Goal: Task Accomplishment & Management: Use online tool/utility

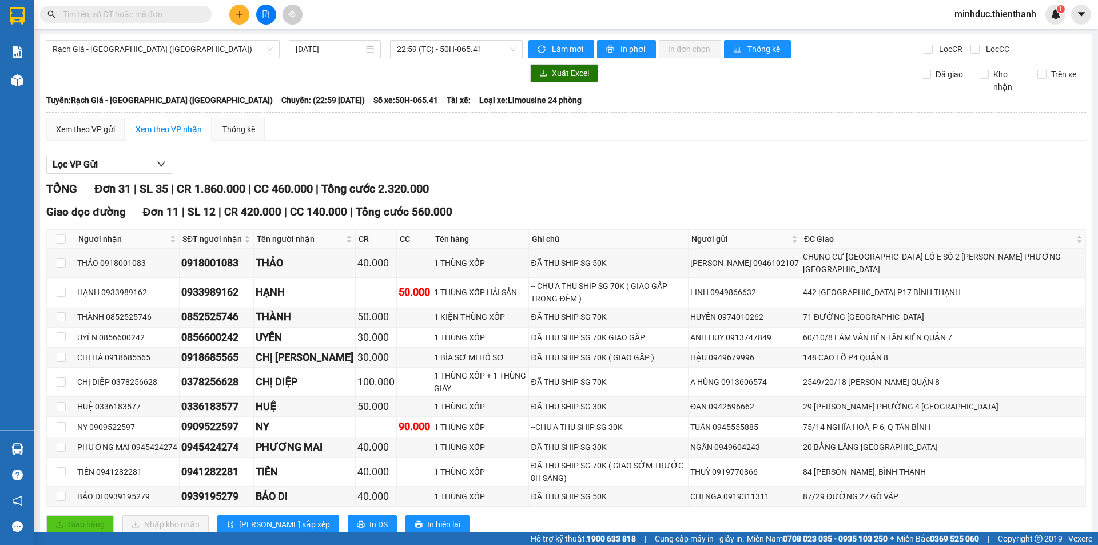
click at [104, 10] on input "text" at bounding box center [130, 14] width 135 height 13
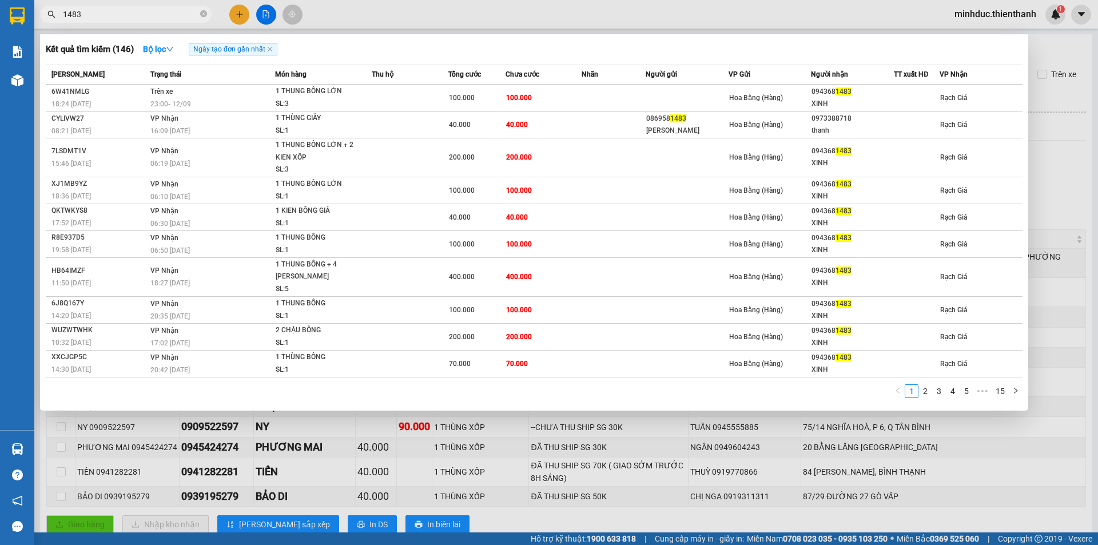
click at [106, 14] on input "1483" at bounding box center [130, 14] width 135 height 13
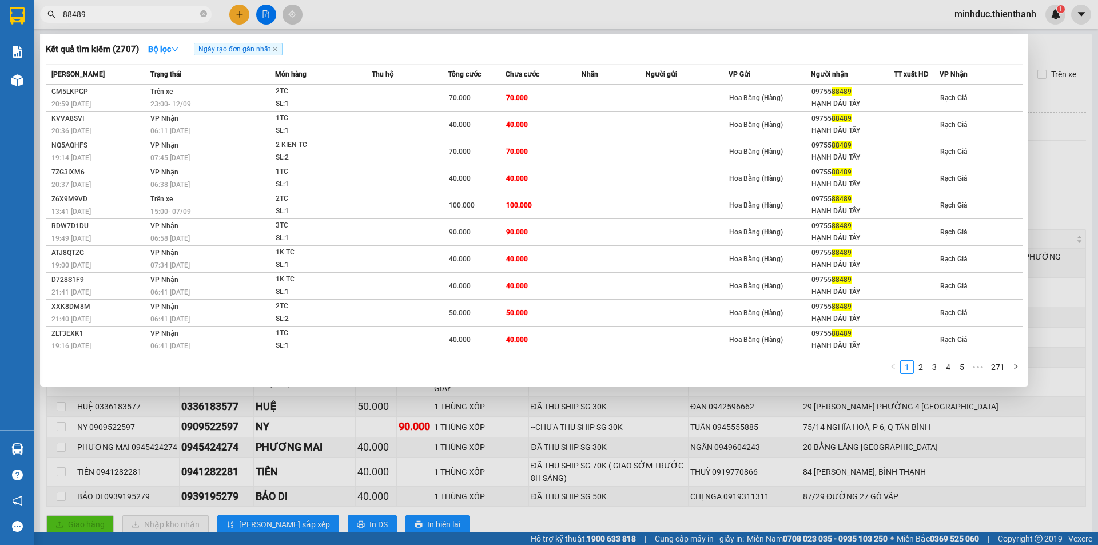
type input "88489"
click at [367, 4] on div at bounding box center [549, 272] width 1098 height 545
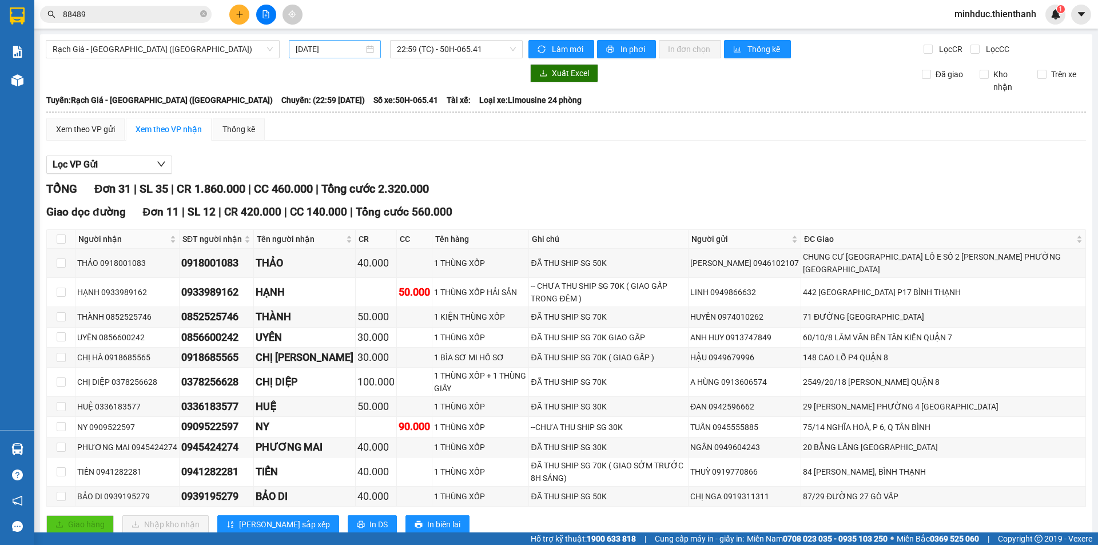
click at [329, 48] on input "[DATE]" at bounding box center [330, 49] width 68 height 13
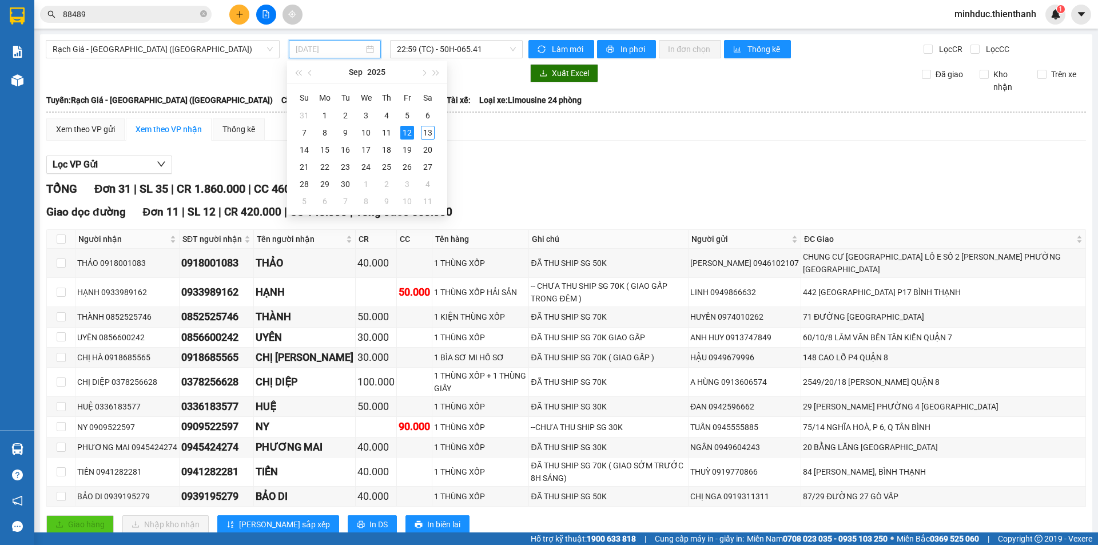
type input "[DATE]"
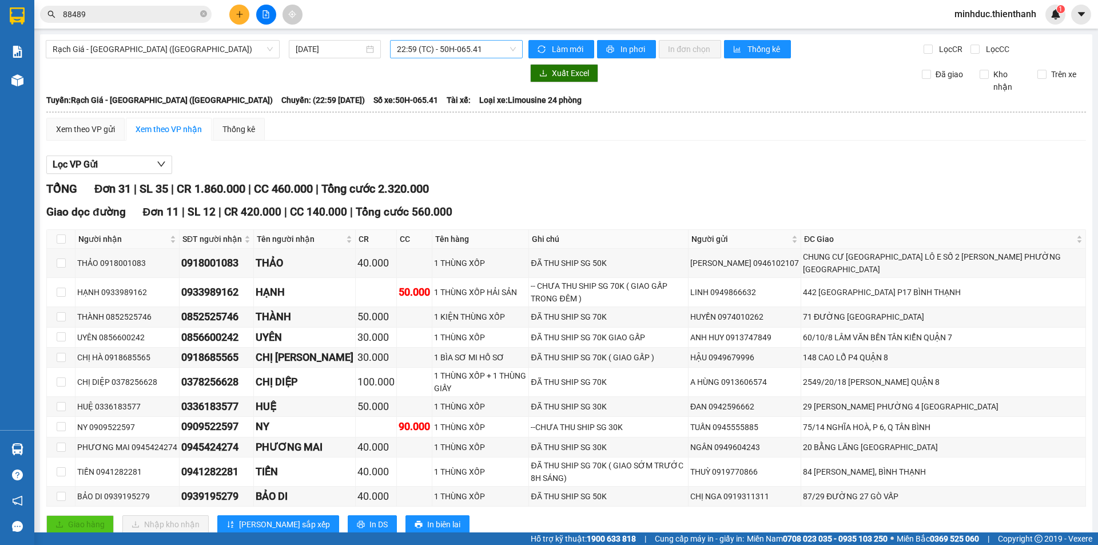
click at [407, 49] on span "22:59 (TC) - 50H-065.41" at bounding box center [456, 49] width 119 height 17
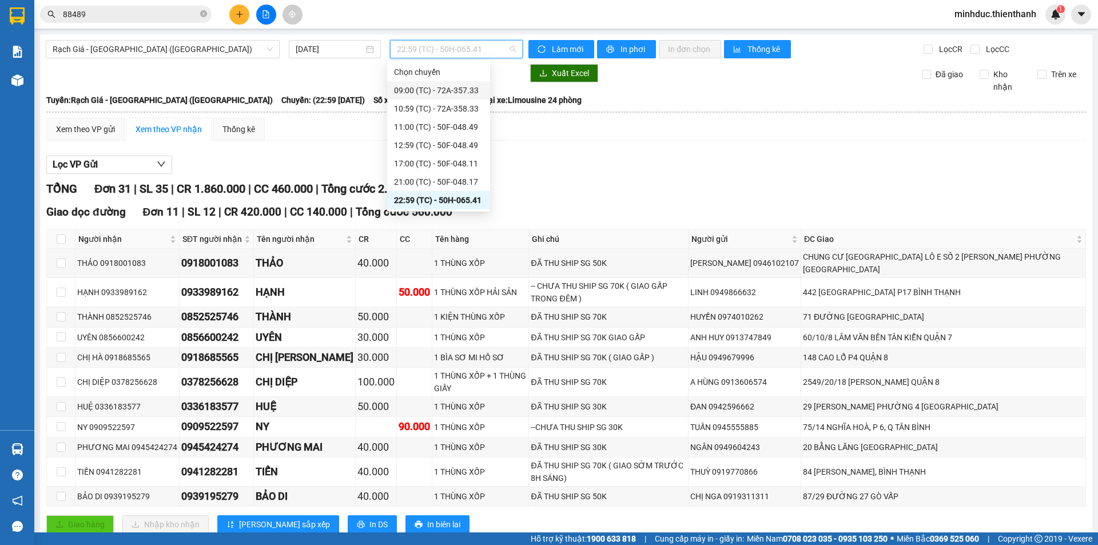
click at [420, 86] on div "09:00 (TC) - 72A-357.33" at bounding box center [438, 90] width 89 height 13
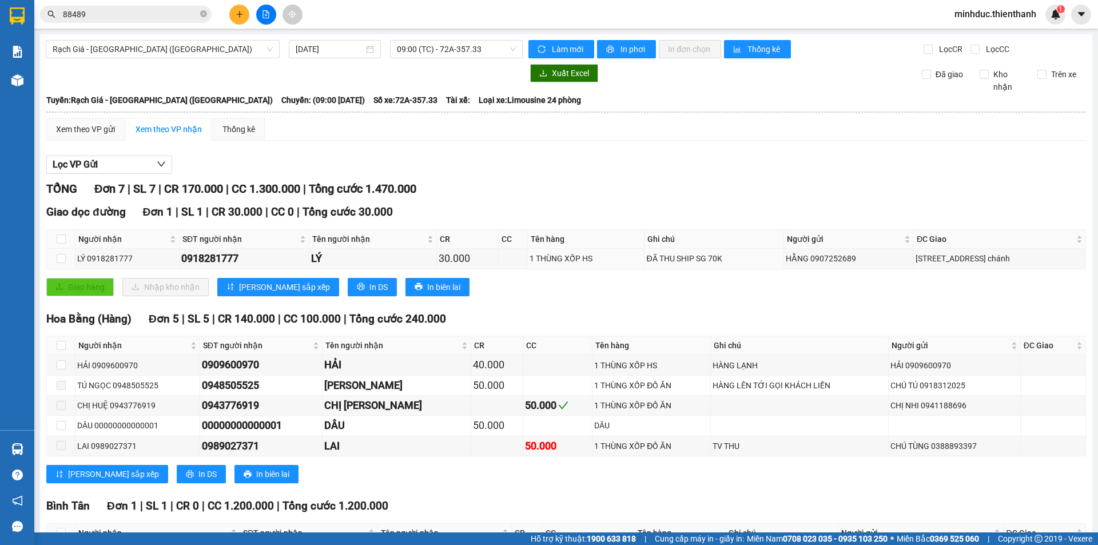
drag, startPoint x: 561, startPoint y: 261, endPoint x: 750, endPoint y: 269, distance: 188.9
click at [750, 269] on div "Giao dọc đường Đơn 1 | SL 1 | CR 30.000 | CC 0 | Tổng cước 30.000 Người nhận SĐ…" at bounding box center [566, 254] width 1040 height 101
drag, startPoint x: 436, startPoint y: 48, endPoint x: 423, endPoint y: 57, distance: 16.5
click at [431, 49] on span "09:00 (TC) - 72A-357.33" at bounding box center [456, 49] width 119 height 17
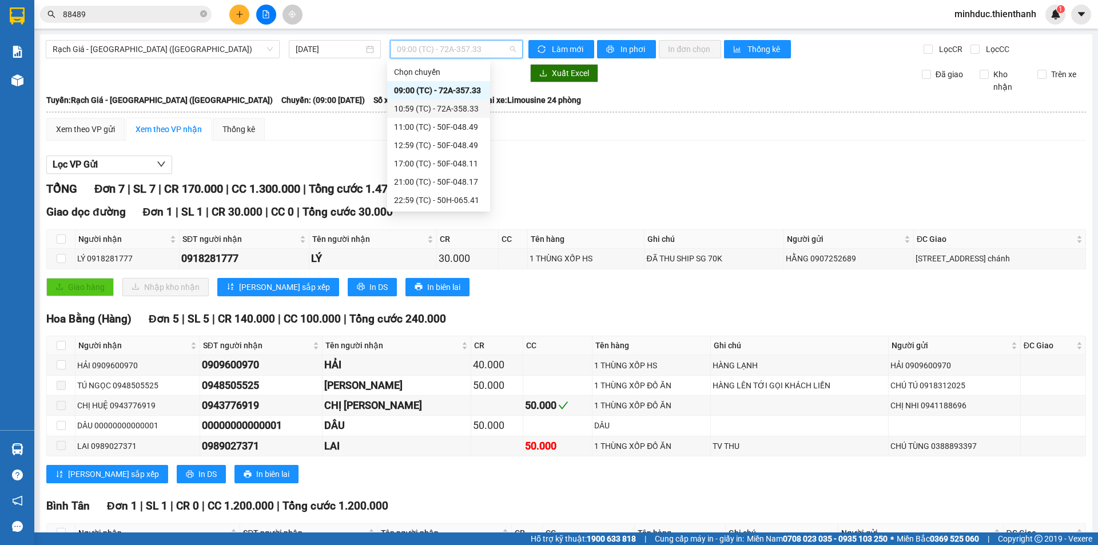
click at [413, 110] on div "10:59 (TC) - 72A-358.33" at bounding box center [438, 108] width 89 height 13
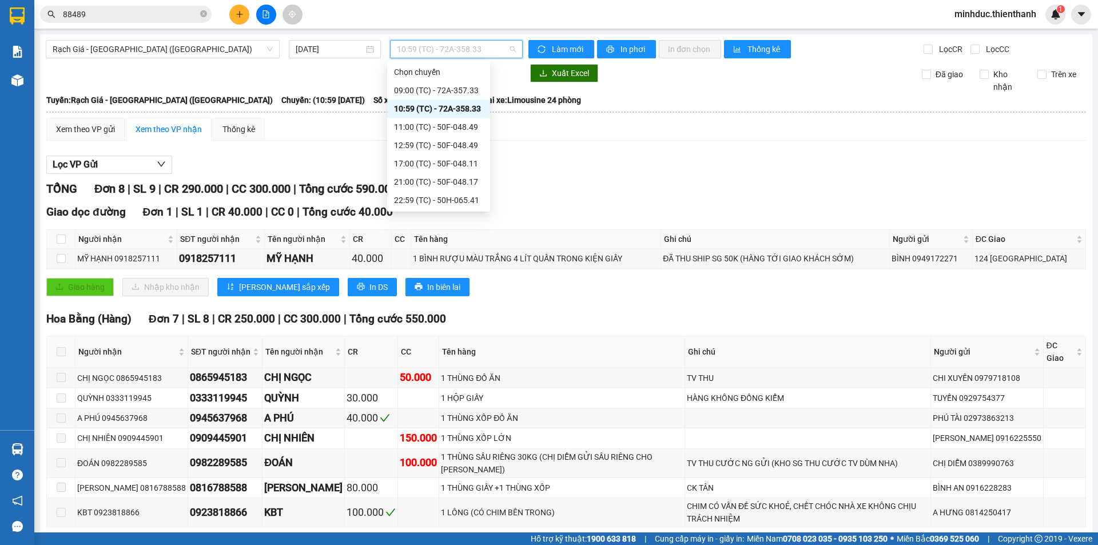
click at [447, 46] on span "10:59 (TC) - 72A-358.33" at bounding box center [456, 49] width 119 height 17
click at [464, 123] on div "11:00 (TC) - 50F-048.49" at bounding box center [438, 127] width 89 height 13
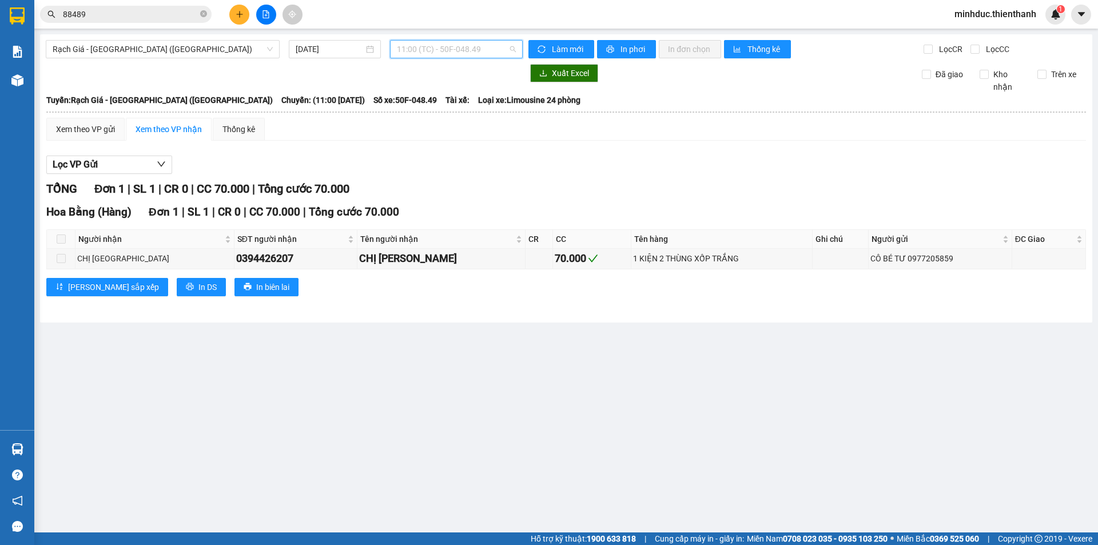
click at [434, 52] on span "11:00 (TC) - 50F-048.49" at bounding box center [456, 49] width 119 height 17
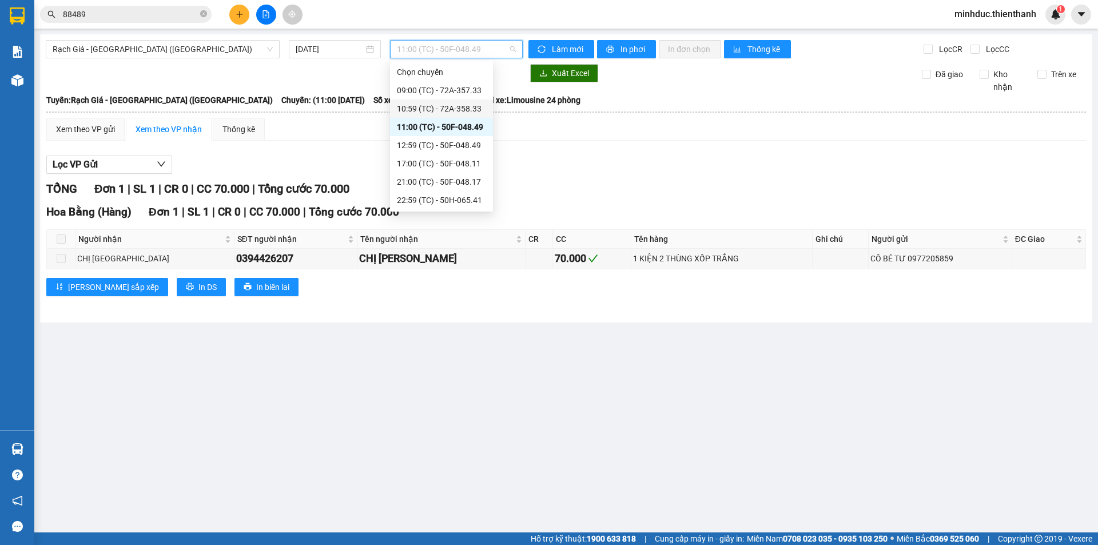
click at [427, 108] on div "10:59 (TC) - 72A-358.33" at bounding box center [441, 108] width 89 height 13
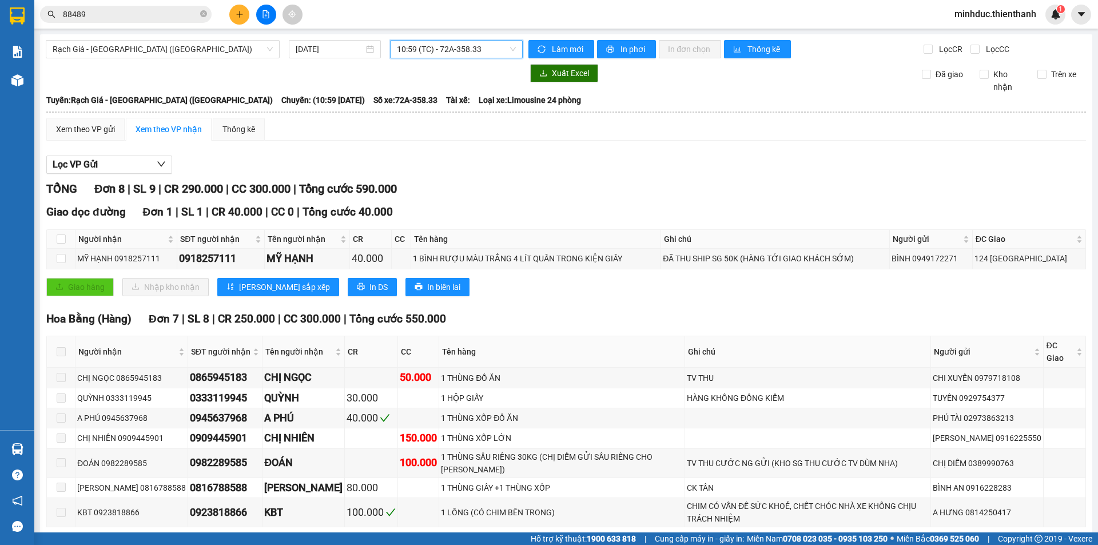
click at [439, 41] on span "10:59 (TC) - 72A-358.33" at bounding box center [456, 49] width 119 height 17
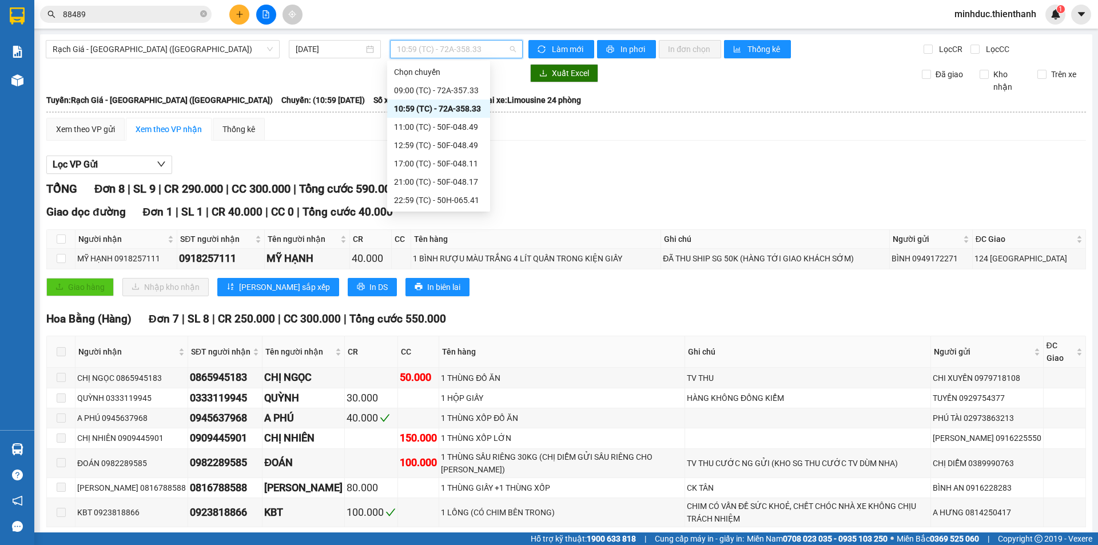
scroll to position [18, 0]
click at [428, 109] on div "11:00 (TC) - 50F-048.49" at bounding box center [438, 108] width 89 height 13
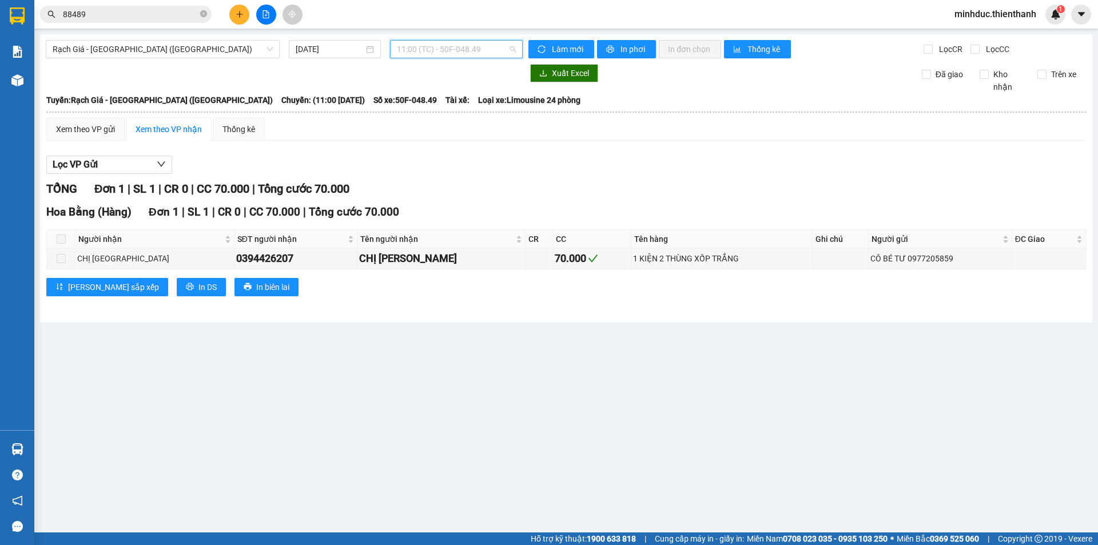
click at [435, 47] on span "11:00 (TC) - 50F-048.49" at bounding box center [456, 49] width 119 height 17
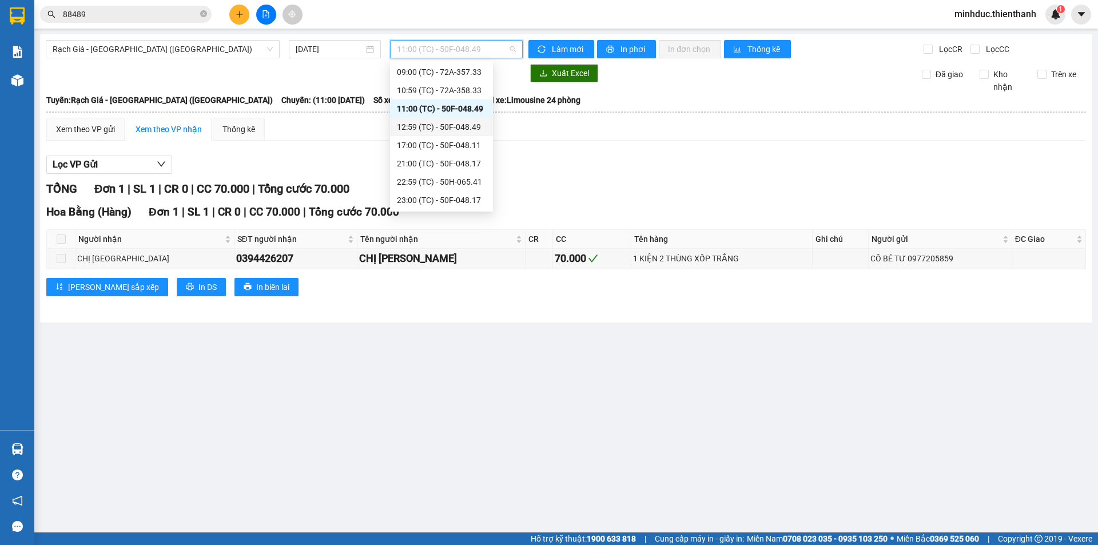
click at [422, 130] on div "12:59 (TC) - 50F-048.49" at bounding box center [441, 127] width 89 height 13
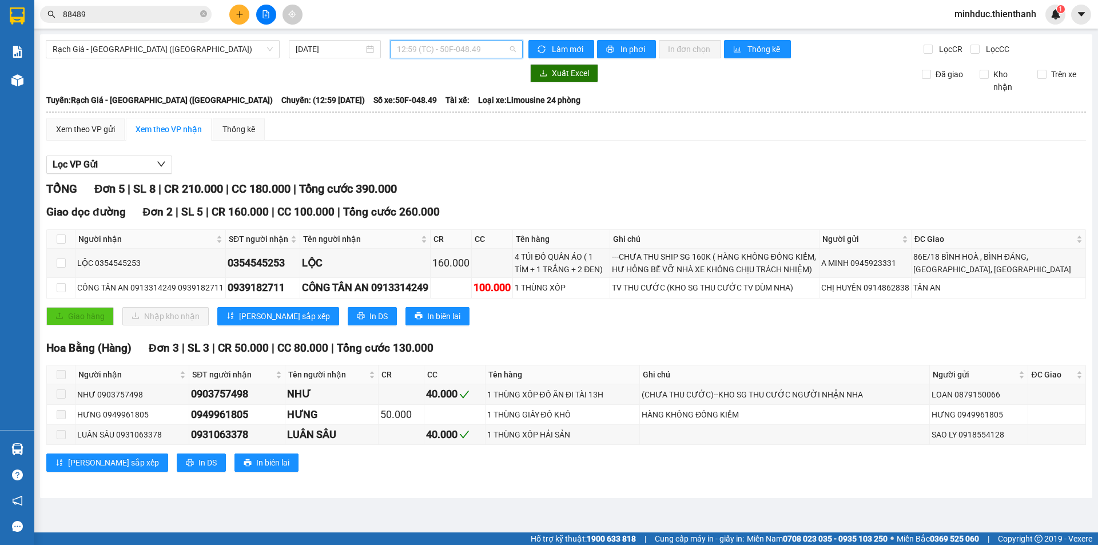
click at [419, 55] on span "12:59 (TC) - 50F-048.49" at bounding box center [456, 49] width 119 height 17
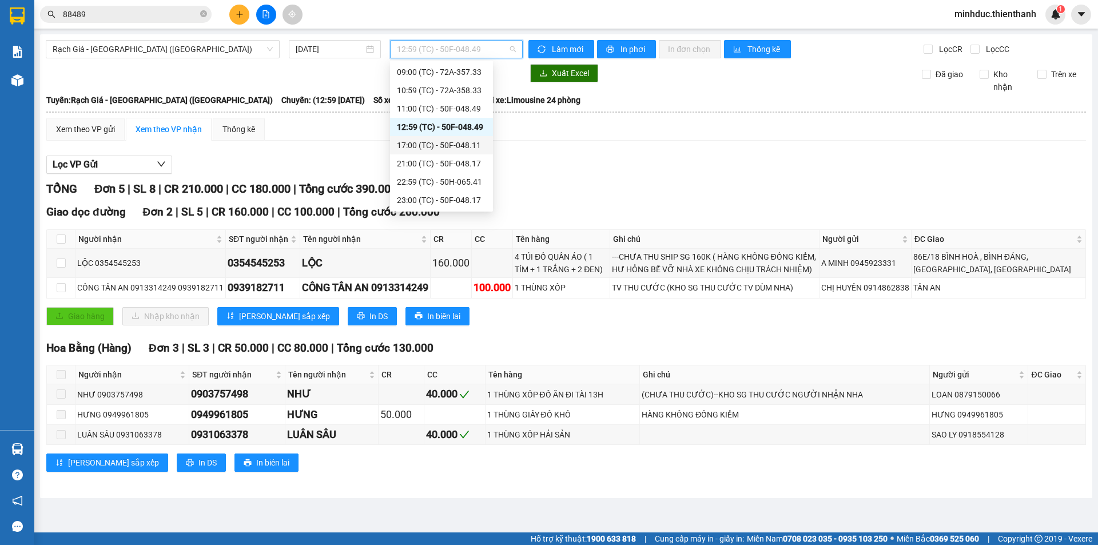
click at [420, 146] on div "17:00 (TC) - 50F-048.11" at bounding box center [441, 145] width 89 height 13
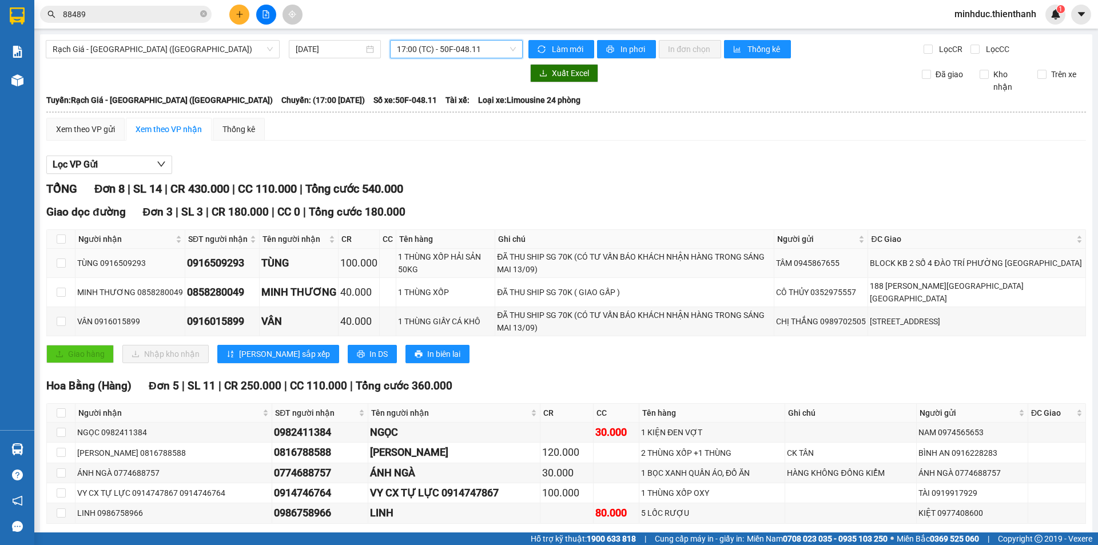
drag, startPoint x: 606, startPoint y: 265, endPoint x: 624, endPoint y: 266, distance: 18.3
click at [624, 265] on tr "TÙNG 0916509293 0916509293 TÙNG 100.000 1 THÙNG XỐP HẢI SẢN 50KG ĐÃ THU SHIP SG…" at bounding box center [566, 263] width 1039 height 29
drag, startPoint x: 449, startPoint y: 292, endPoint x: 594, endPoint y: 298, distance: 144.8
click at [593, 297] on tr "MINH THƯƠNG 0858280049 0858280049 MINH THƯƠNG 40.000 1 THÙNG XỐP ĐÃ THU SHIP SG…" at bounding box center [566, 292] width 1039 height 29
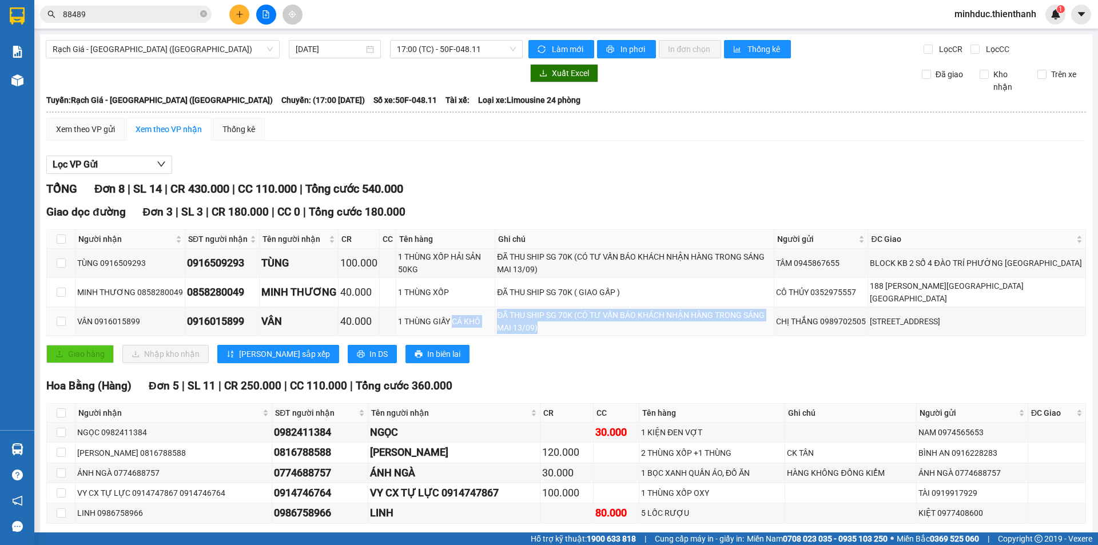
click at [670, 328] on div "Giao dọc đường Đơn 3 | SL 3 | CR 180.000 | CC 0 | Tổng cước 180.000 Người nhận …" at bounding box center [566, 288] width 1040 height 168
click at [414, 50] on span "17:00 (TC) - 50F-048.11" at bounding box center [456, 49] width 119 height 17
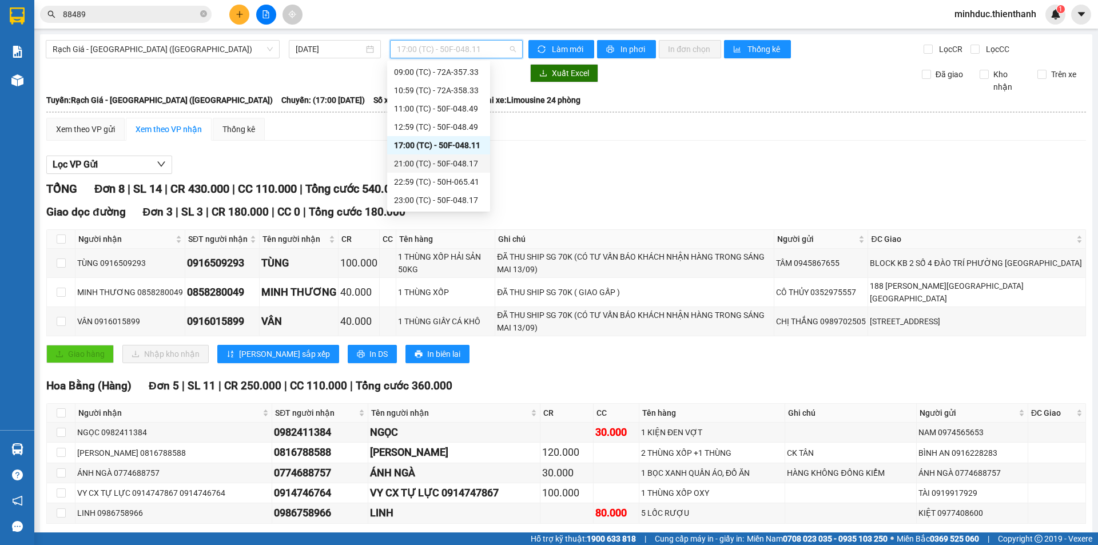
click at [411, 155] on div "21:00 (TC) - 50F-048.17" at bounding box center [438, 163] width 103 height 18
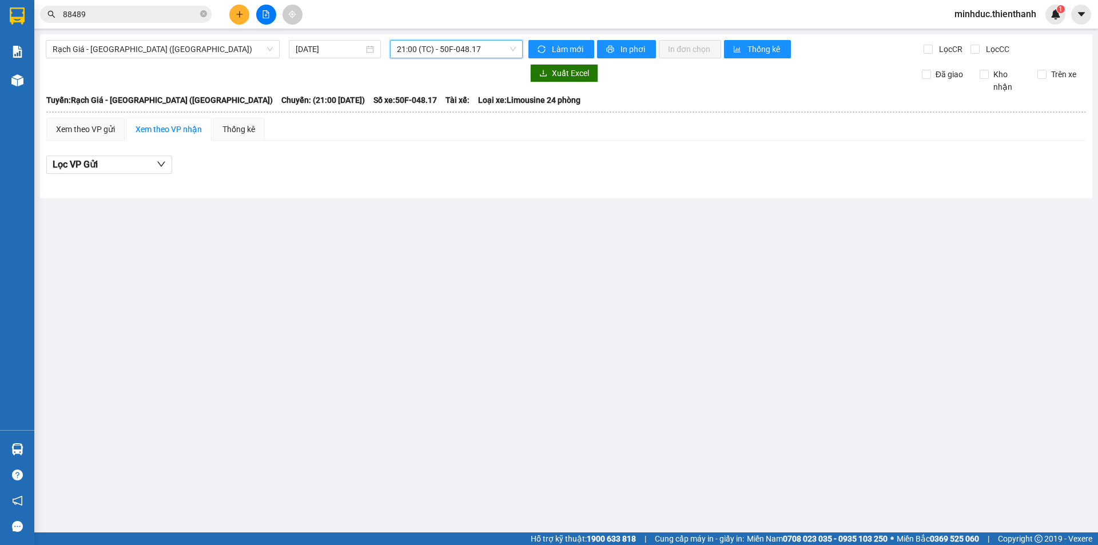
click at [466, 54] on span "21:00 (TC) - 50F-048.17" at bounding box center [456, 49] width 119 height 17
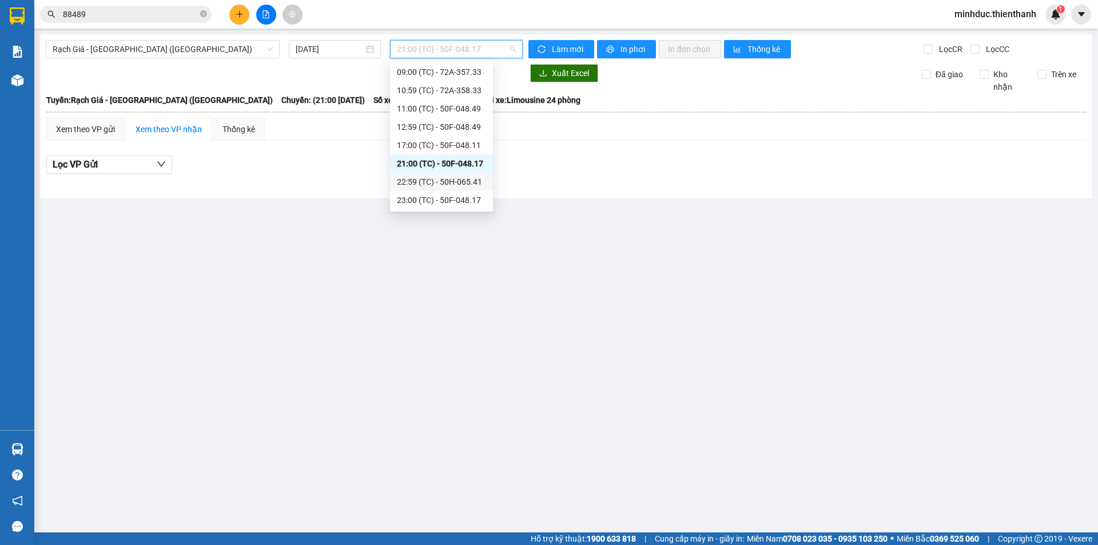
click at [430, 181] on div "22:59 (TC) - 50H-065.41" at bounding box center [441, 182] width 89 height 13
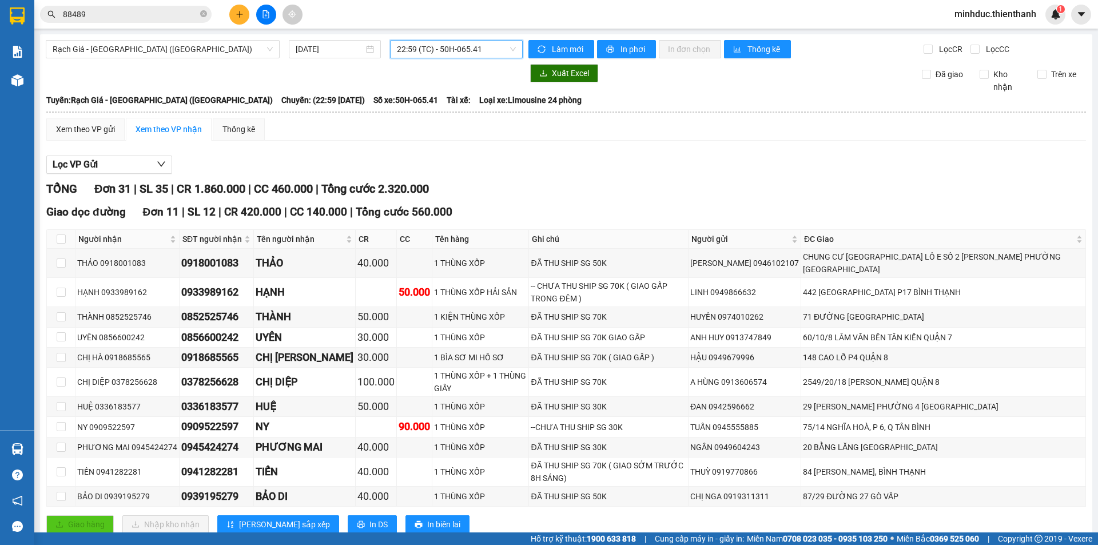
click at [449, 49] on span "22:59 (TC) - 50H-065.41" at bounding box center [456, 49] width 119 height 17
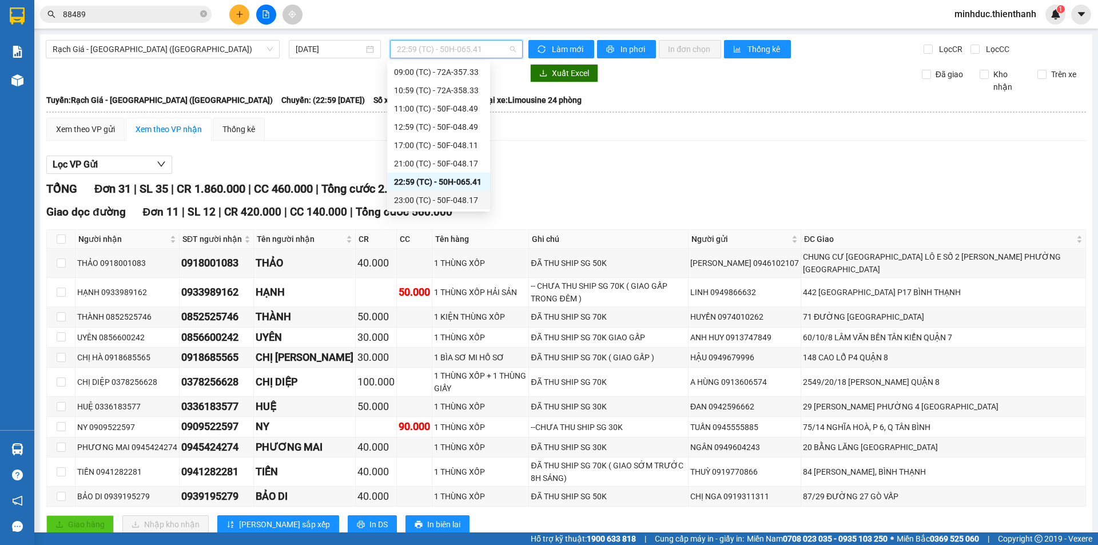
click at [417, 198] on div "23:00 (TC) - 50F-048.17" at bounding box center [438, 200] width 89 height 13
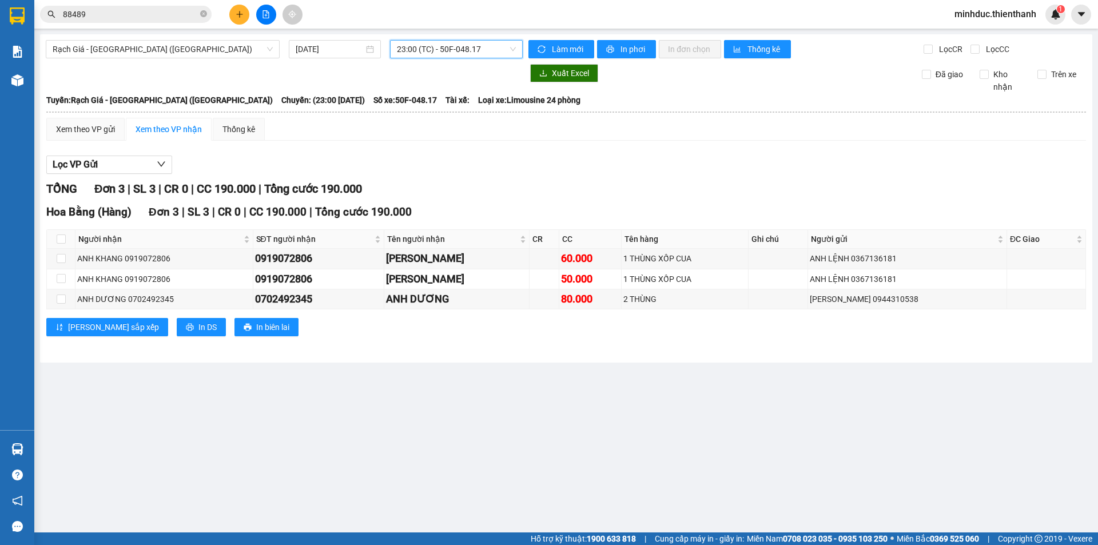
click at [413, 33] on main "Rạch Giá - [GEOGRAPHIC_DATA] ([GEOGRAPHIC_DATA]) [DATE] 23:00 23:00 (TC) - 50F-…" at bounding box center [549, 266] width 1098 height 532
click at [409, 45] on span "23:00 (TC) - 50F-048.17" at bounding box center [456, 49] width 119 height 17
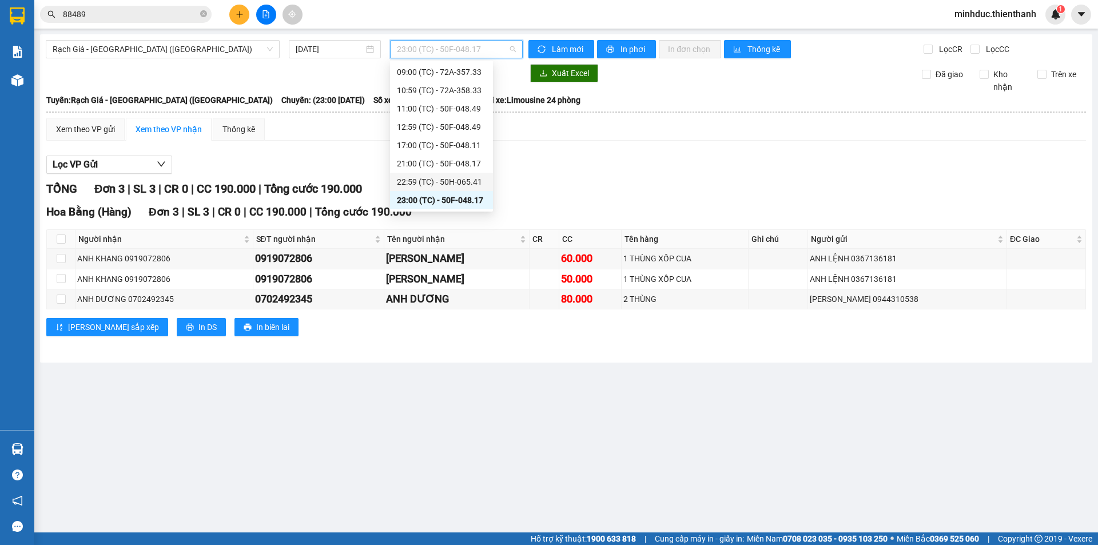
click at [433, 177] on div "22:59 (TC) - 50H-065.41" at bounding box center [441, 182] width 89 height 13
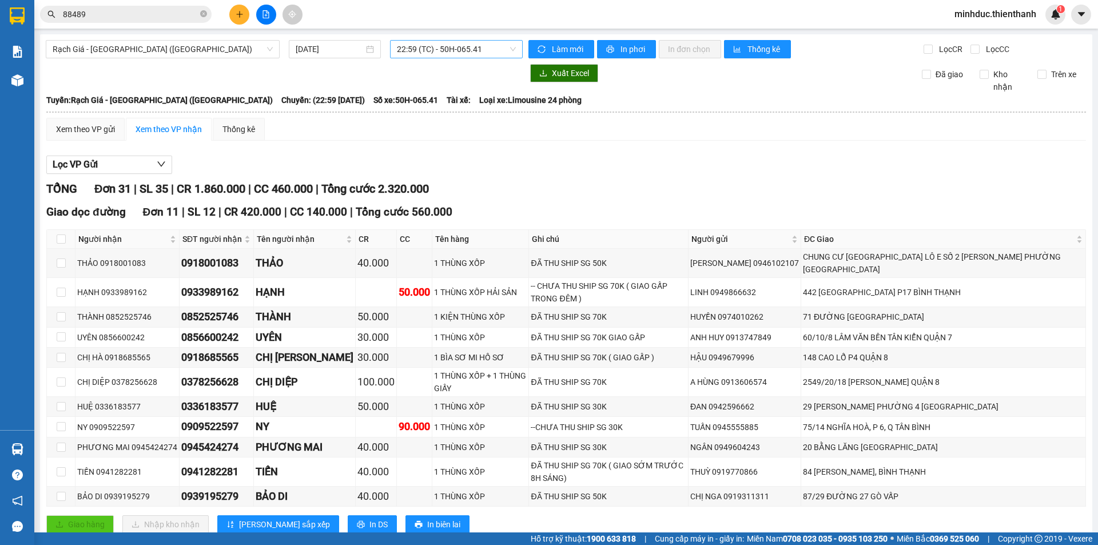
click at [418, 56] on span "22:59 (TC) - 50H-065.41" at bounding box center [456, 49] width 119 height 17
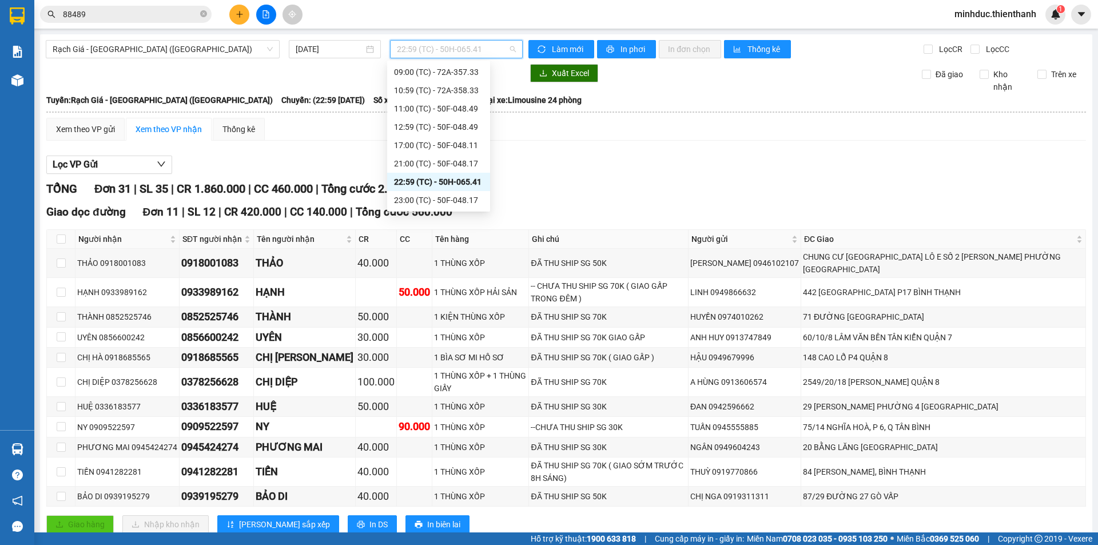
click at [415, 196] on div "23:00 (TC) - 50F-048.17" at bounding box center [438, 200] width 89 height 13
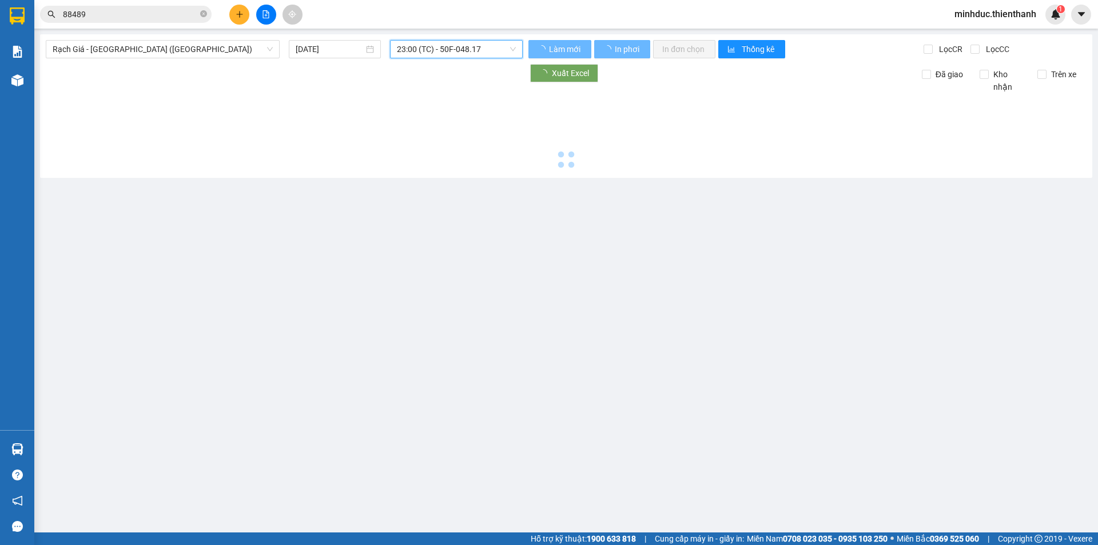
click at [431, 49] on span "23:00 (TC) - 50F-048.17" at bounding box center [456, 49] width 119 height 17
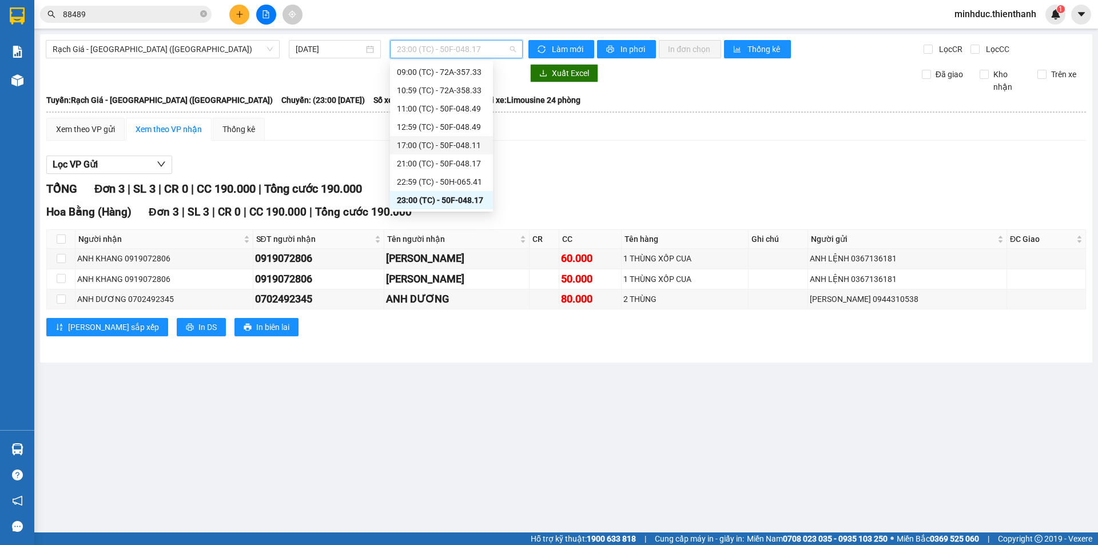
click at [409, 146] on div "17:00 (TC) - 50F-048.11" at bounding box center [441, 145] width 89 height 13
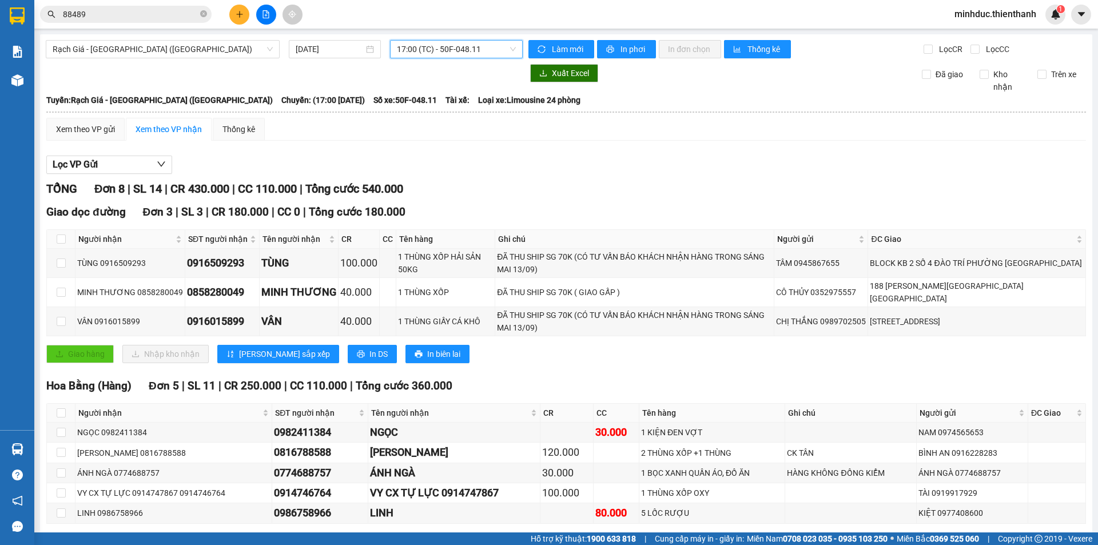
click at [465, 47] on span "17:00 (TC) - 50F-048.11" at bounding box center [456, 49] width 119 height 17
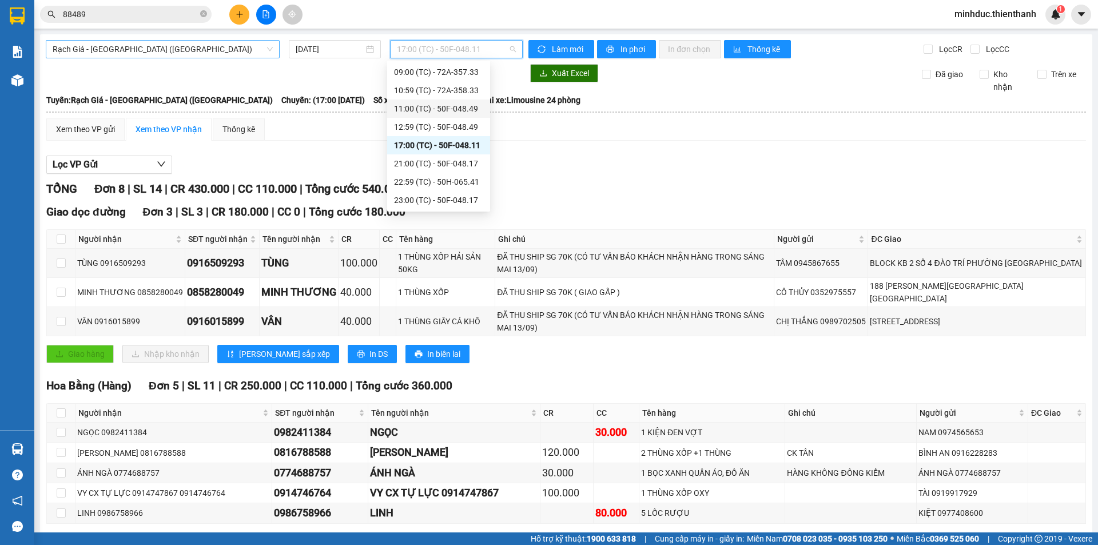
click at [193, 55] on span "Rạch Giá - [GEOGRAPHIC_DATA] ([GEOGRAPHIC_DATA])" at bounding box center [163, 49] width 220 height 17
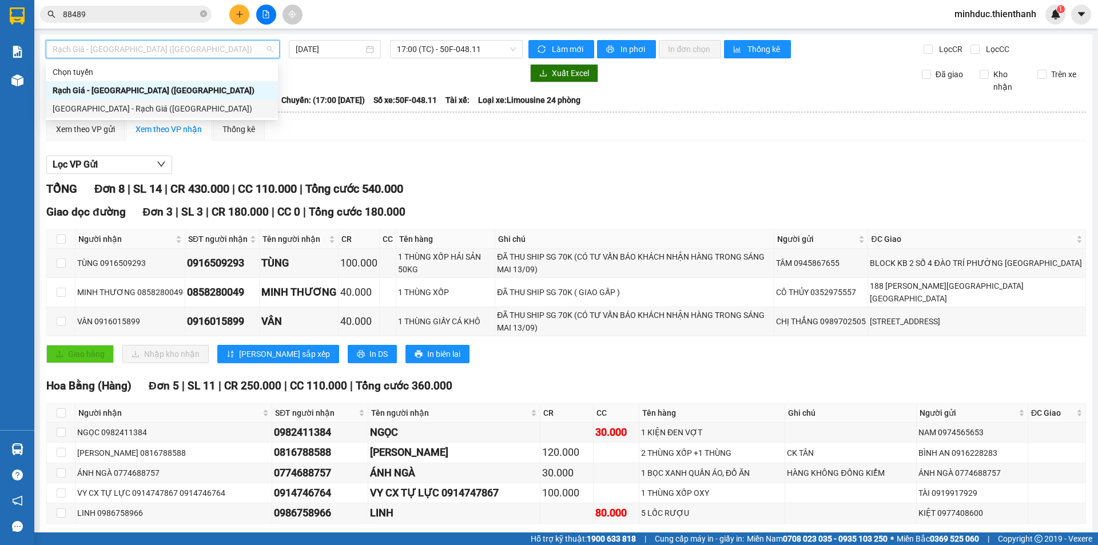
click at [145, 110] on div "[GEOGRAPHIC_DATA] - Rạch Giá ([GEOGRAPHIC_DATA])" at bounding box center [162, 108] width 218 height 13
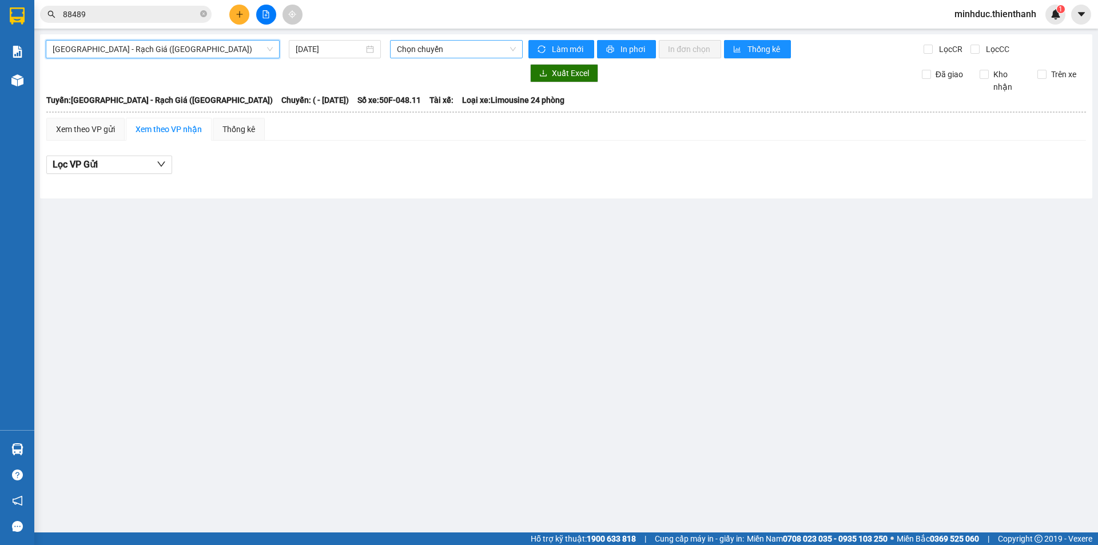
click at [441, 44] on span "Chọn chuyến" at bounding box center [456, 49] width 119 height 17
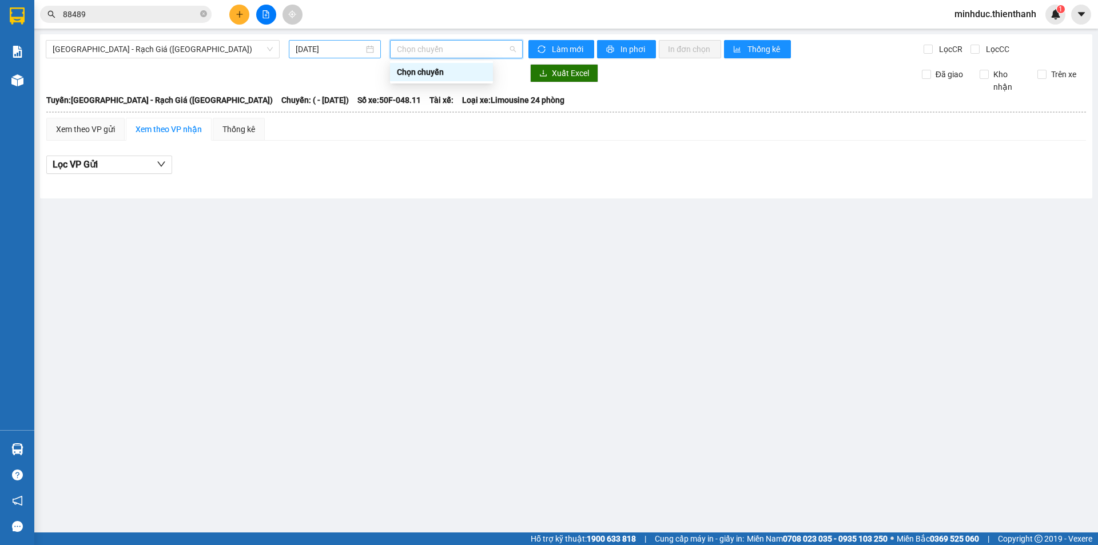
click at [331, 51] on input "[DATE]" at bounding box center [330, 49] width 68 height 13
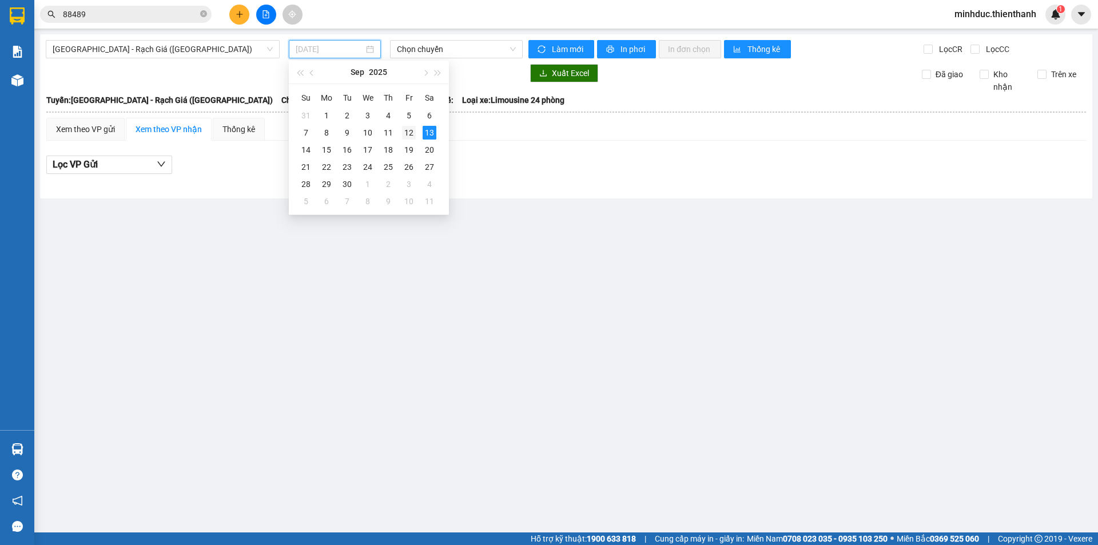
click at [408, 131] on div "12" at bounding box center [409, 133] width 14 height 14
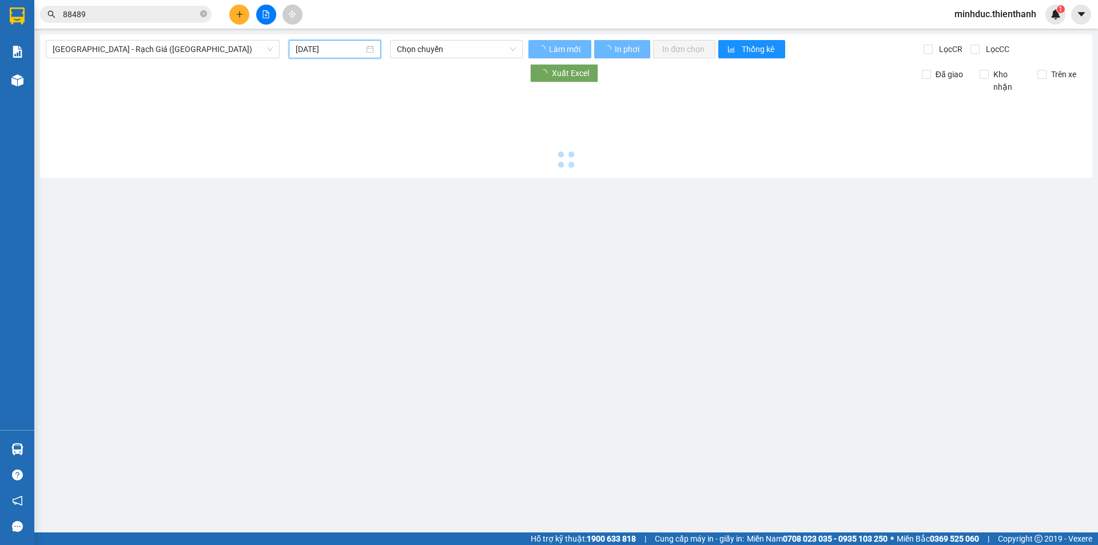
type input "[DATE]"
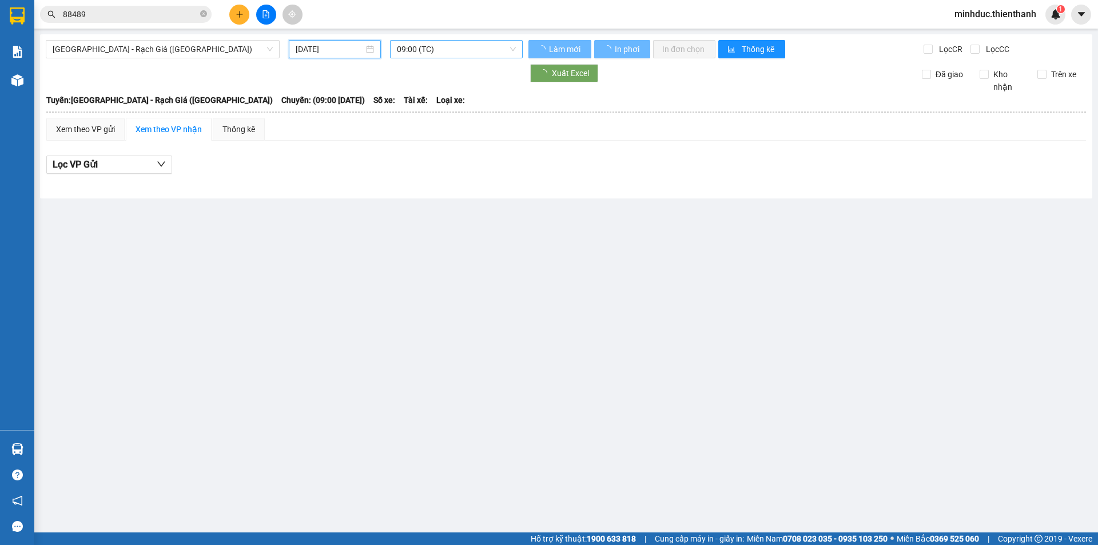
click at [425, 49] on span "09:00 (TC)" at bounding box center [456, 49] width 119 height 17
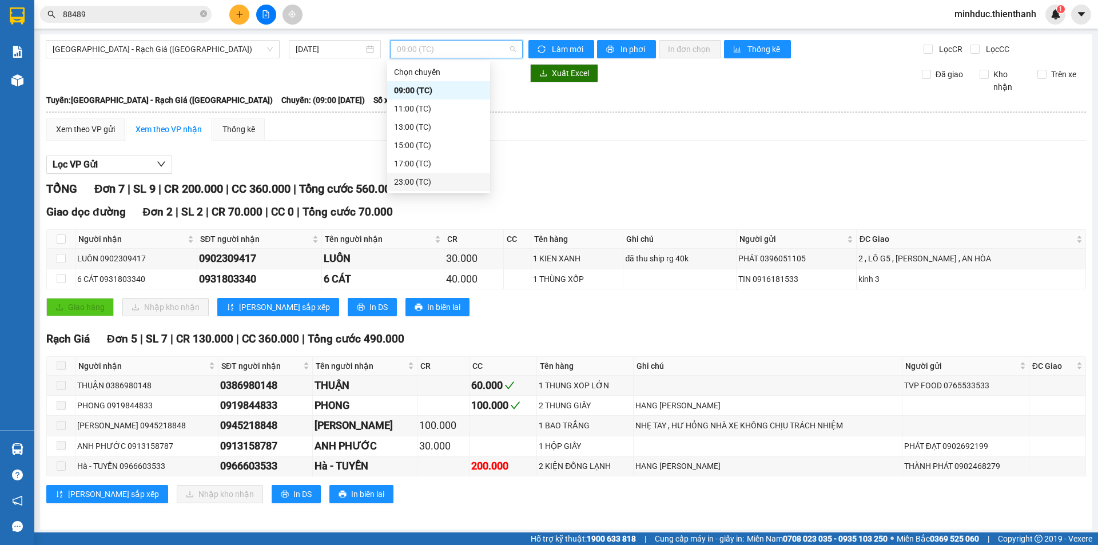
click at [416, 182] on div "23:00 (TC)" at bounding box center [438, 182] width 89 height 13
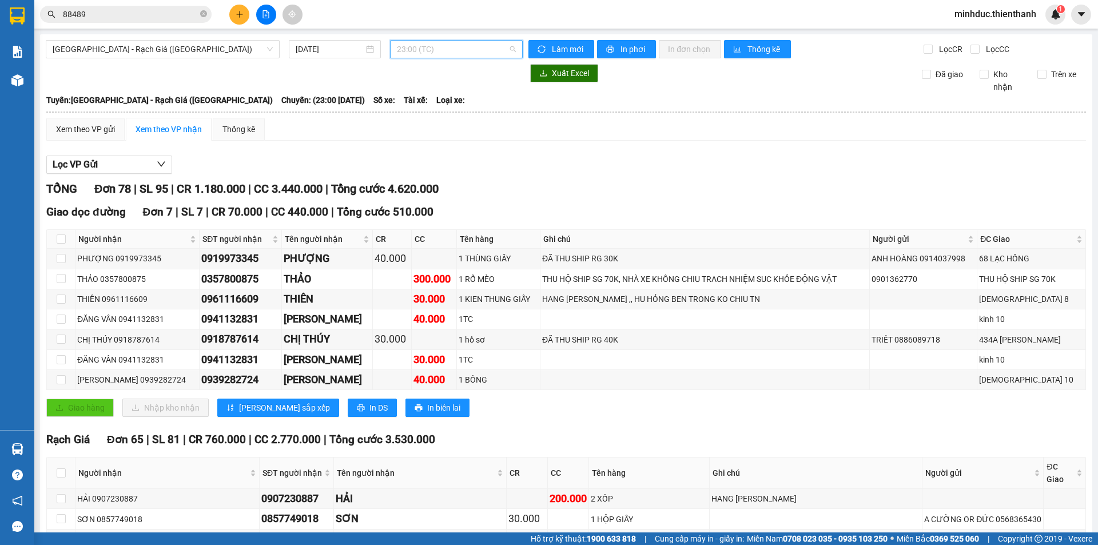
drag, startPoint x: 449, startPoint y: 57, endPoint x: 450, endPoint y: 67, distance: 10.4
click at [449, 58] on div "23:00 (TC)" at bounding box center [456, 49] width 133 height 18
click at [409, 161] on div "17:00 (TC)" at bounding box center [438, 163] width 89 height 13
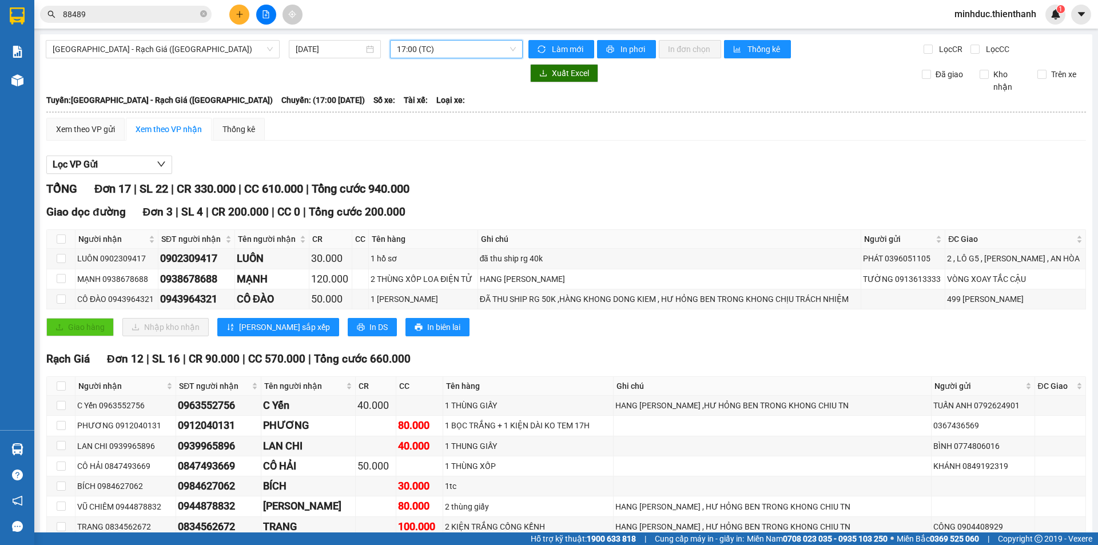
click at [437, 55] on span "17:00 (TC)" at bounding box center [456, 49] width 119 height 17
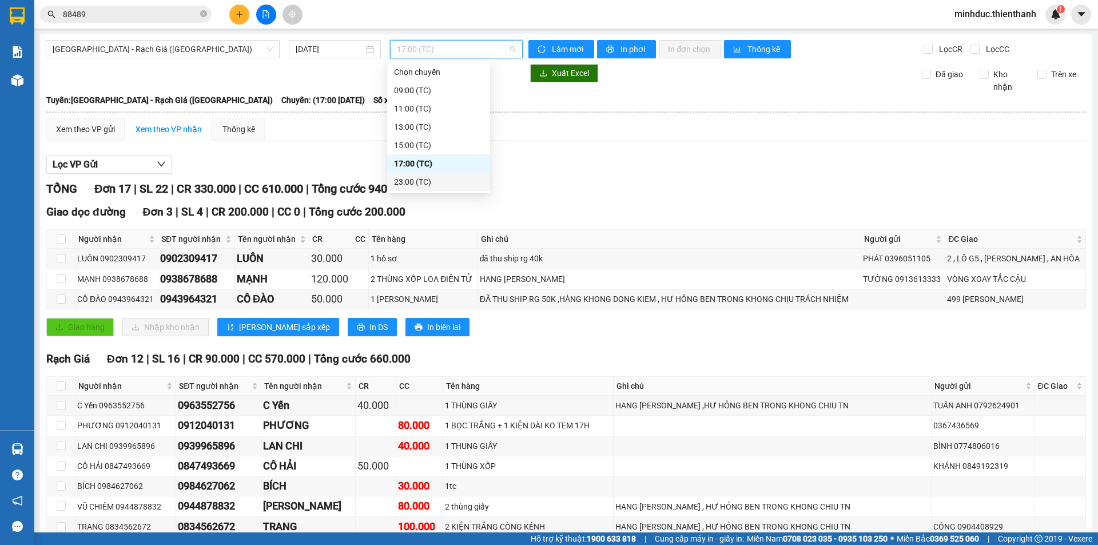
click at [410, 179] on div "23:00 (TC)" at bounding box center [438, 182] width 89 height 13
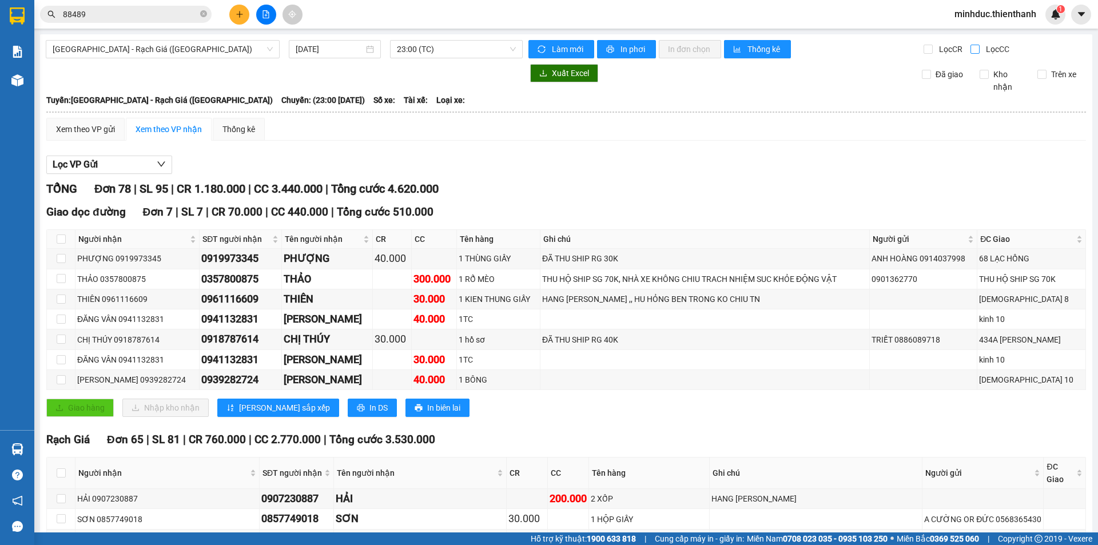
click at [970, 53] on input "Lọc CC" at bounding box center [975, 49] width 11 height 9
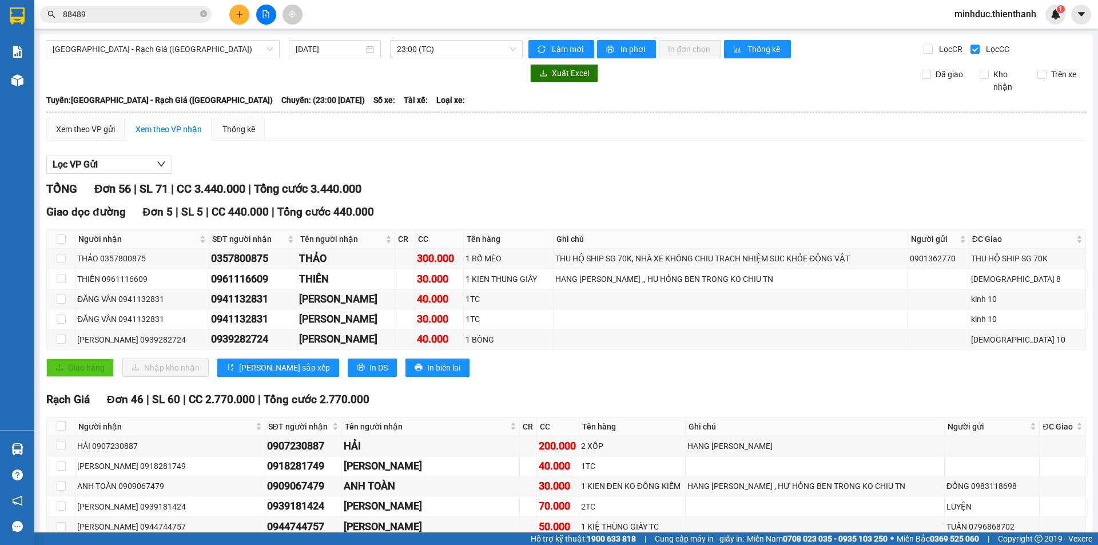
click at [610, 172] on div "Lọc VP Gửi" at bounding box center [566, 165] width 1040 height 19
click at [607, 43] on button "In phơi" at bounding box center [626, 49] width 59 height 18
click at [1015, 157] on div "Lọc VP Gửi" at bounding box center [566, 165] width 1040 height 19
click at [972, 53] on input "Lọc CC" at bounding box center [975, 49] width 11 height 9
checkbox input "false"
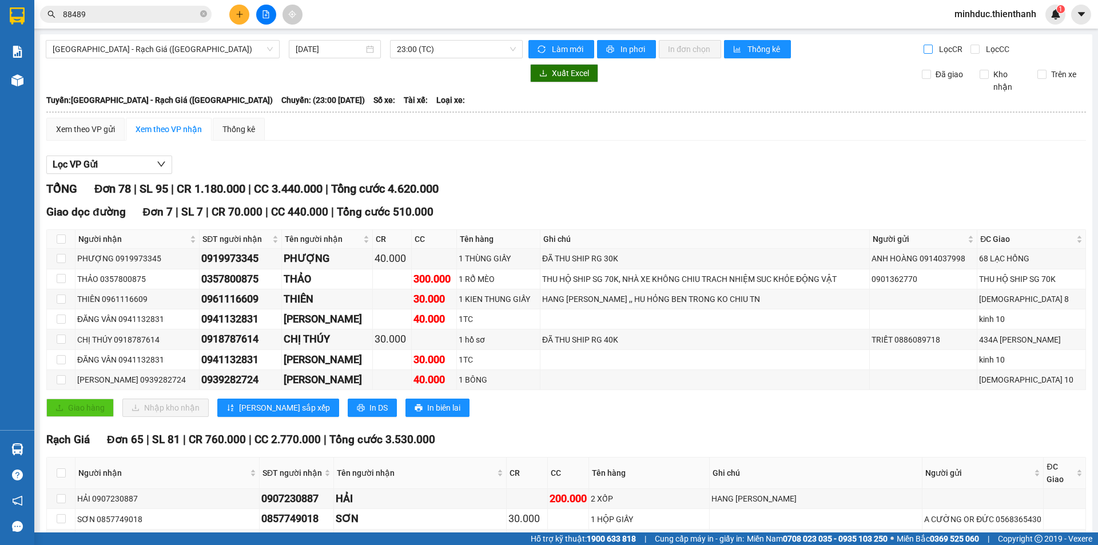
click at [924, 51] on input "Lọc CR" at bounding box center [929, 49] width 11 height 9
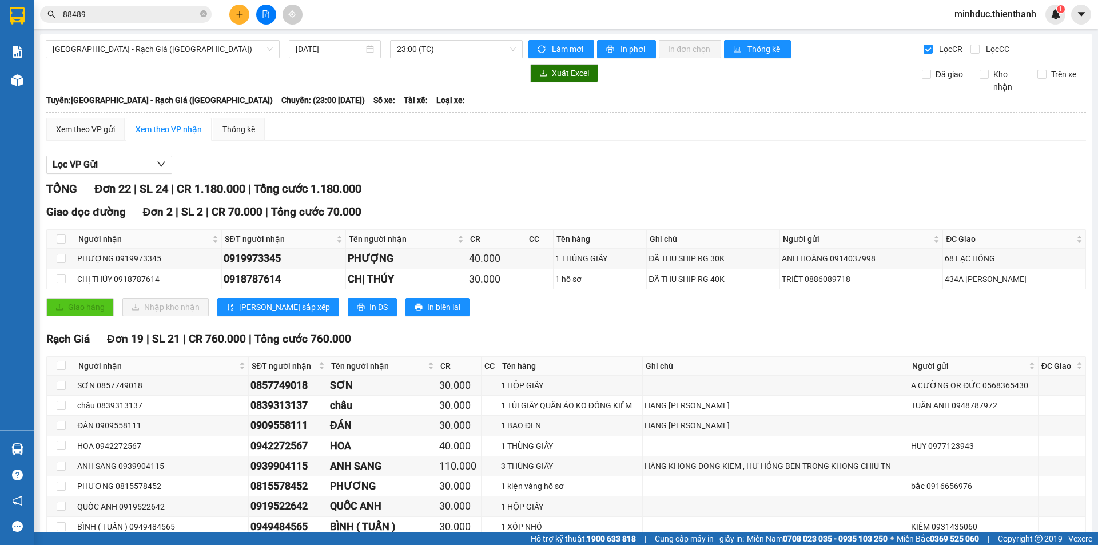
click at [787, 132] on div "Xem theo VP gửi Xem theo VP nhận Thống kê" at bounding box center [566, 129] width 1040 height 23
click at [632, 44] on span "In phơi" at bounding box center [633, 49] width 26 height 13
drag, startPoint x: 542, startPoint y: 137, endPoint x: 567, endPoint y: 304, distance: 168.3
click at [924, 51] on input "Lọc CR" at bounding box center [929, 49] width 11 height 9
checkbox input "false"
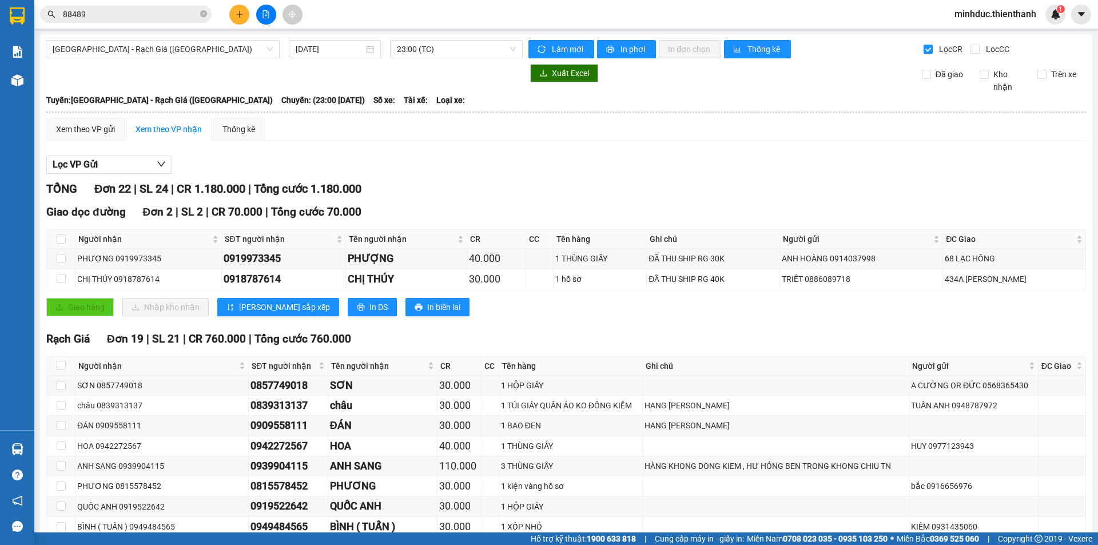
click at [675, 124] on div "Xem theo VP gửi Xem theo VP nhận Thống kê" at bounding box center [566, 129] width 1040 height 23
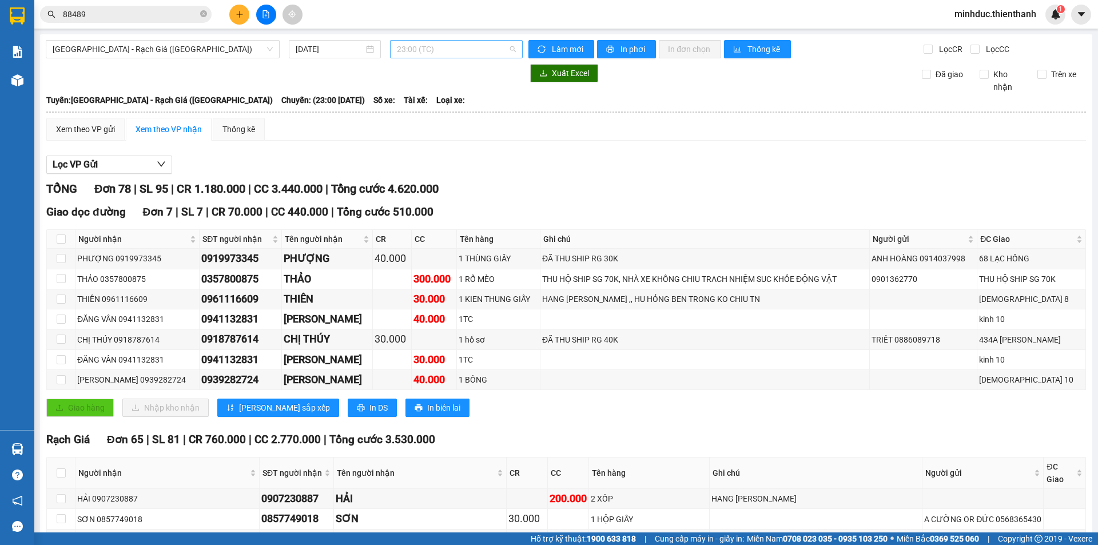
click at [431, 55] on span "23:00 (TC)" at bounding box center [456, 49] width 119 height 17
click at [431, 166] on div "17:00 (TC)" at bounding box center [438, 163] width 89 height 13
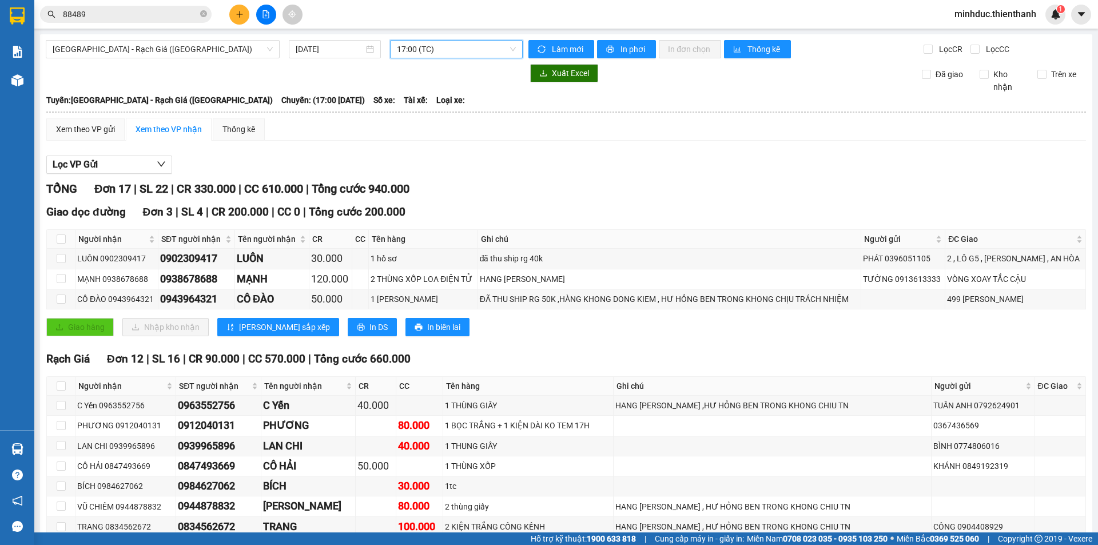
click at [435, 52] on span "17:00 (TC)" at bounding box center [456, 49] width 119 height 17
click at [425, 148] on div "15:00 (TC)" at bounding box center [438, 145] width 89 height 13
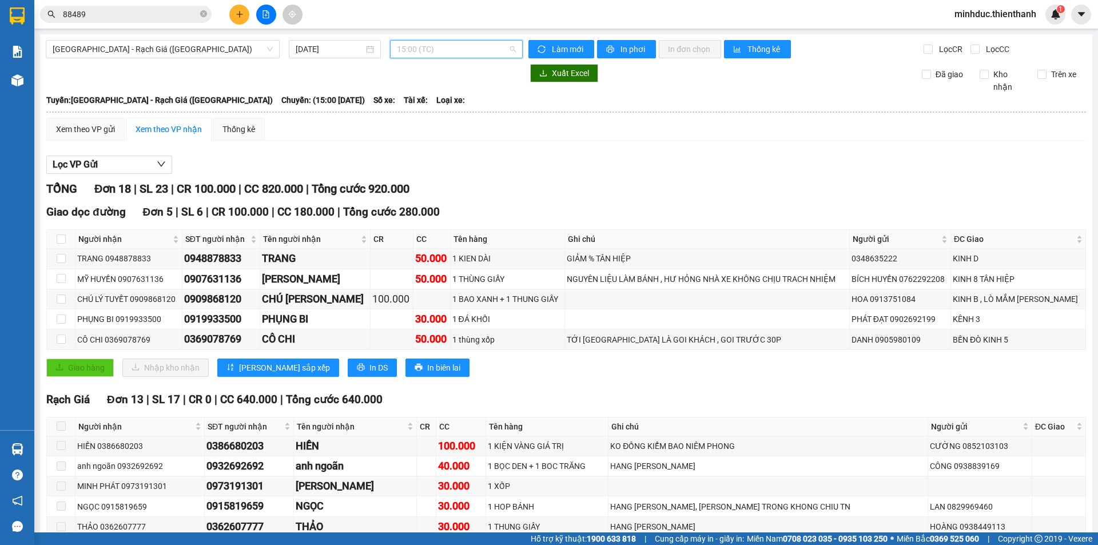
click at [443, 54] on span "15:00 (TC)" at bounding box center [456, 49] width 119 height 17
click at [418, 160] on div "17:00 (TC)" at bounding box center [438, 163] width 89 height 13
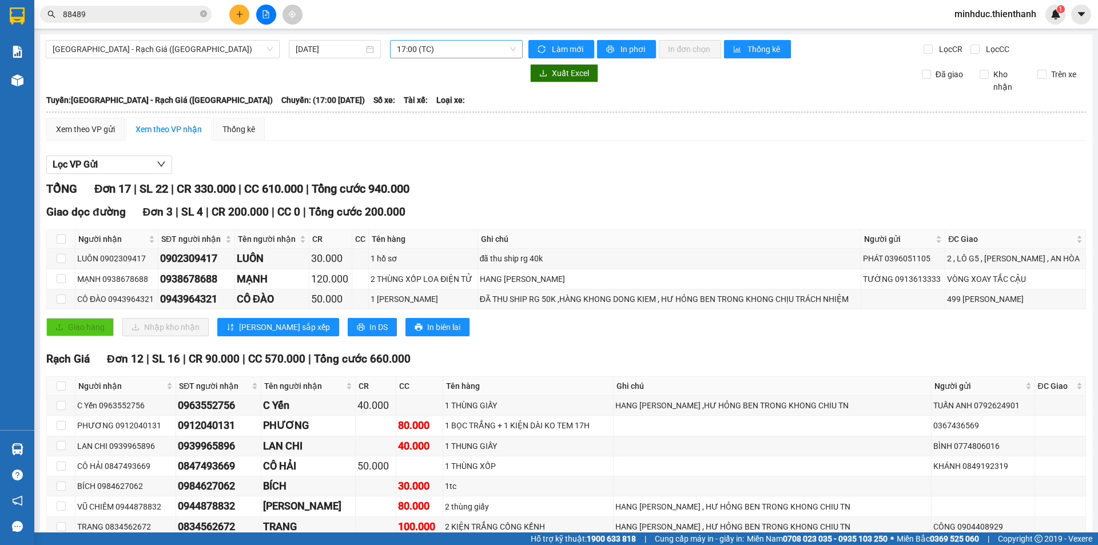
click at [431, 55] on span "17:00 (TC)" at bounding box center [456, 49] width 119 height 17
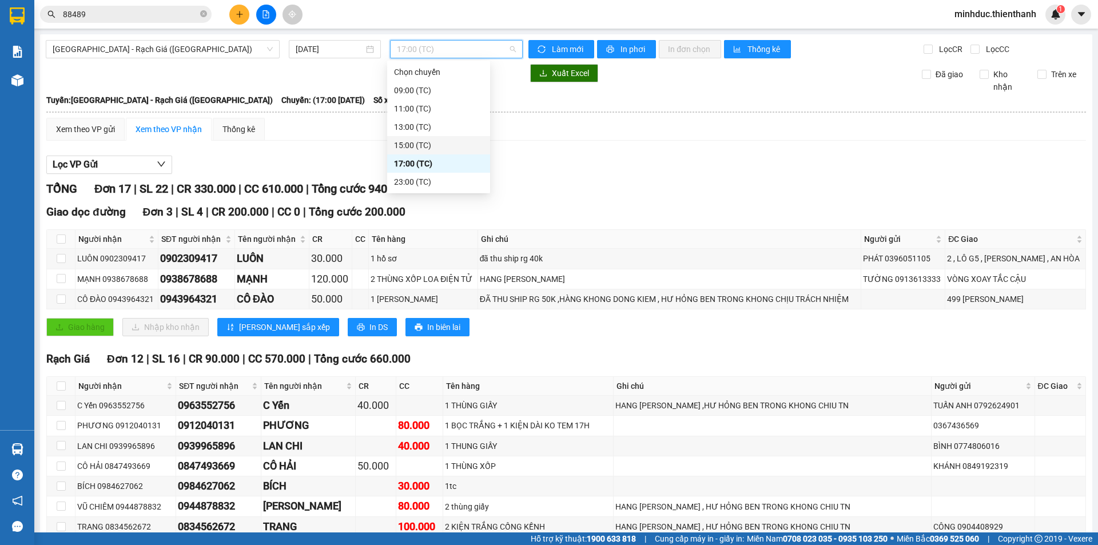
click at [419, 142] on div "15:00 (TC)" at bounding box center [438, 145] width 89 height 13
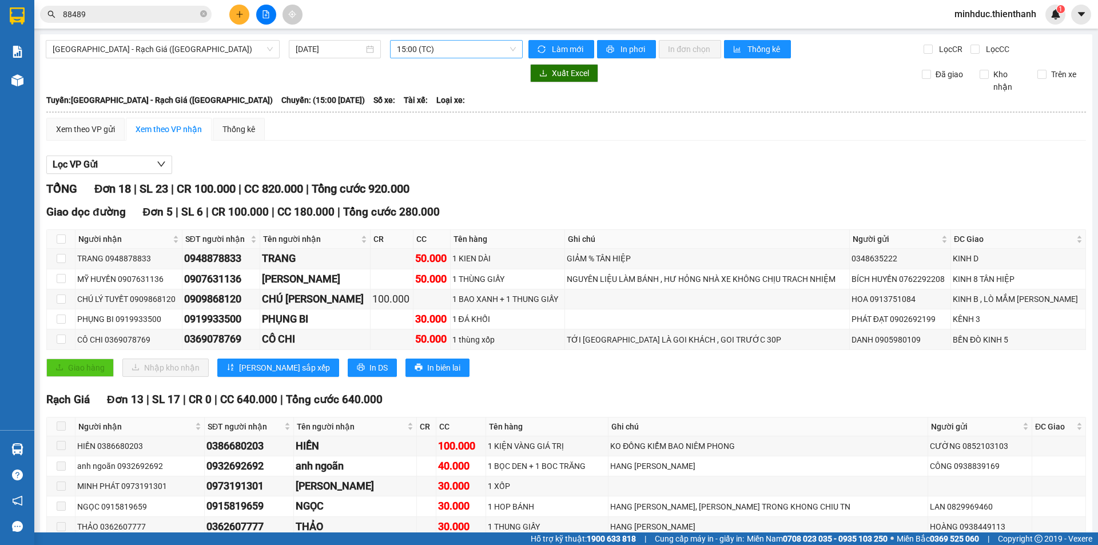
click at [433, 42] on span "15:00 (TC)" at bounding box center [456, 49] width 119 height 17
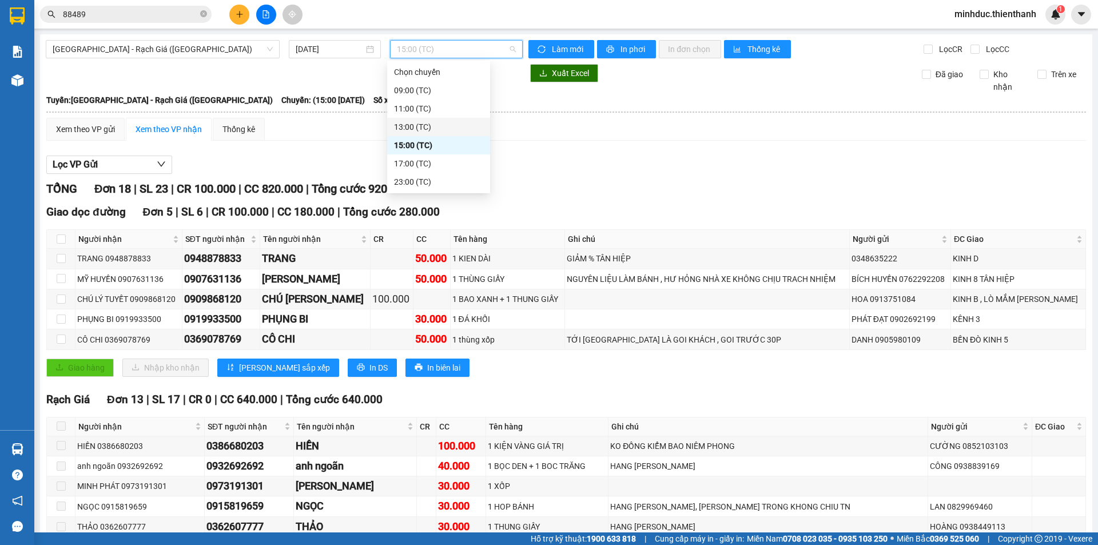
click at [421, 122] on div "13:00 (TC)" at bounding box center [438, 127] width 89 height 13
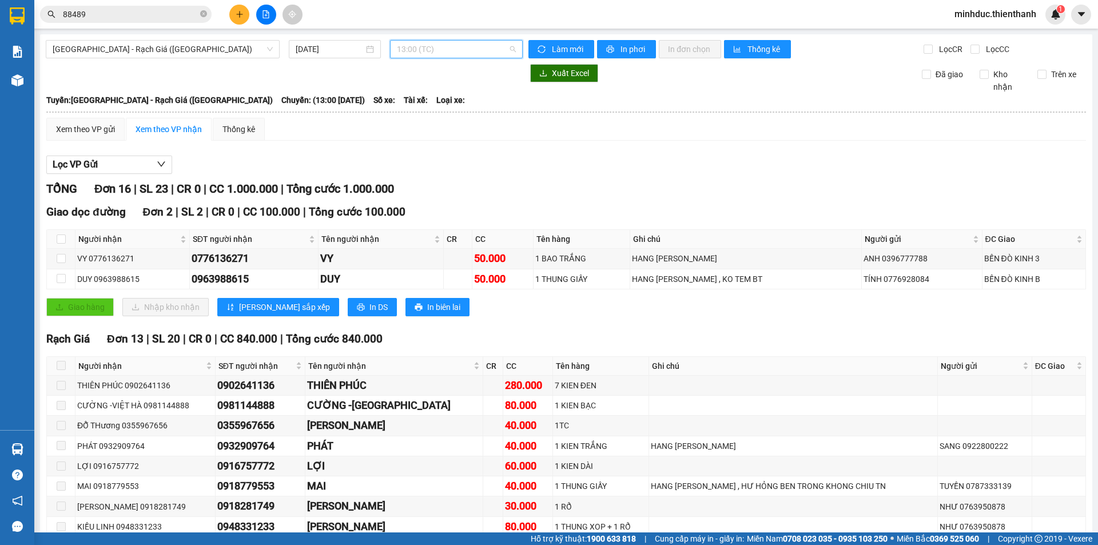
click at [467, 42] on span "13:00 (TC)" at bounding box center [456, 49] width 119 height 17
click at [418, 107] on div "11:00 (TC)" at bounding box center [438, 108] width 89 height 13
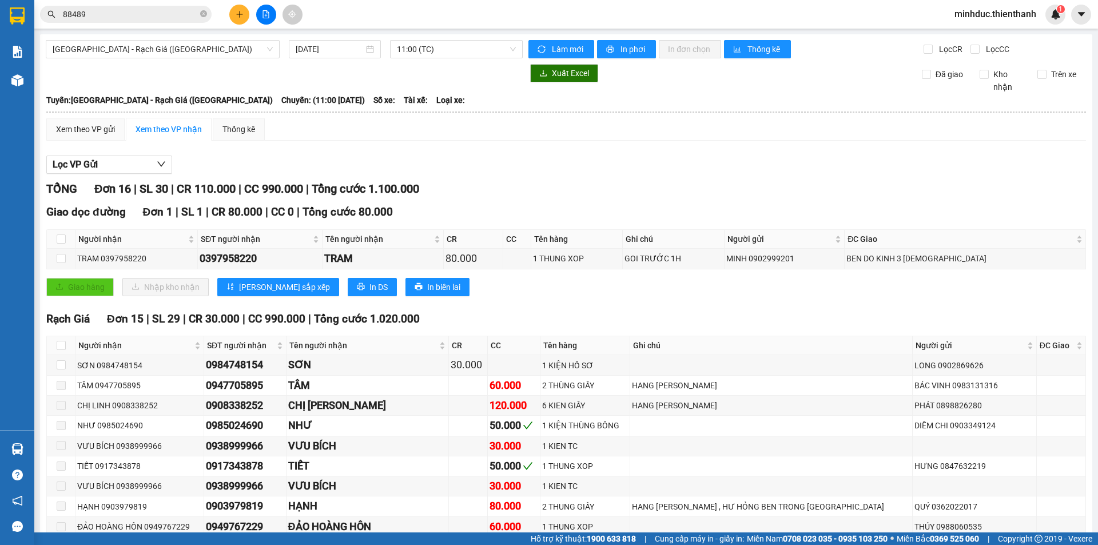
click at [606, 172] on div "Lọc VP Gửi" at bounding box center [566, 165] width 1040 height 19
click at [454, 49] on span "11:00 (TC)" at bounding box center [456, 49] width 119 height 17
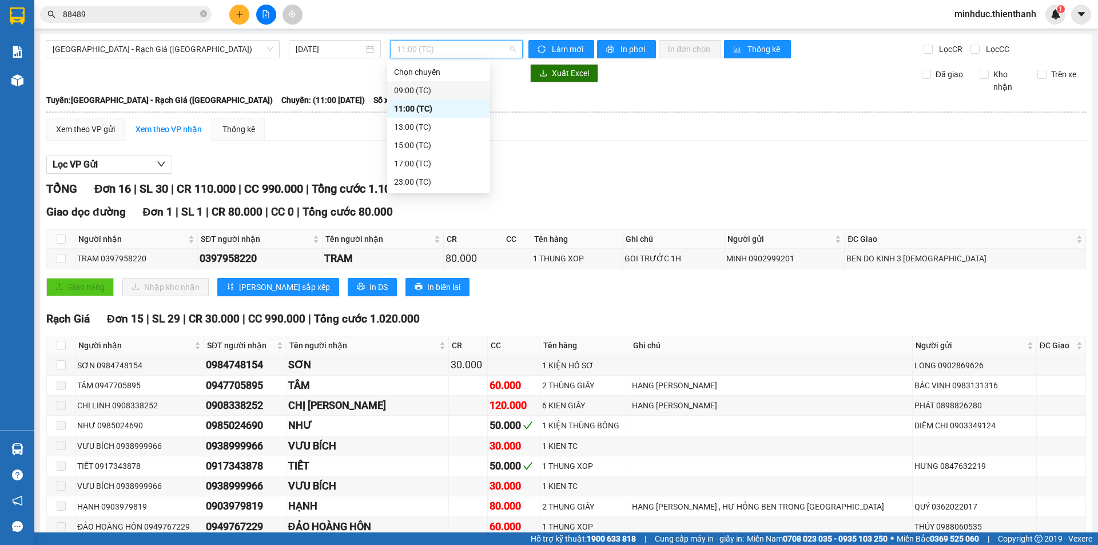
click at [417, 86] on div "09:00 (TC)" at bounding box center [438, 90] width 89 height 13
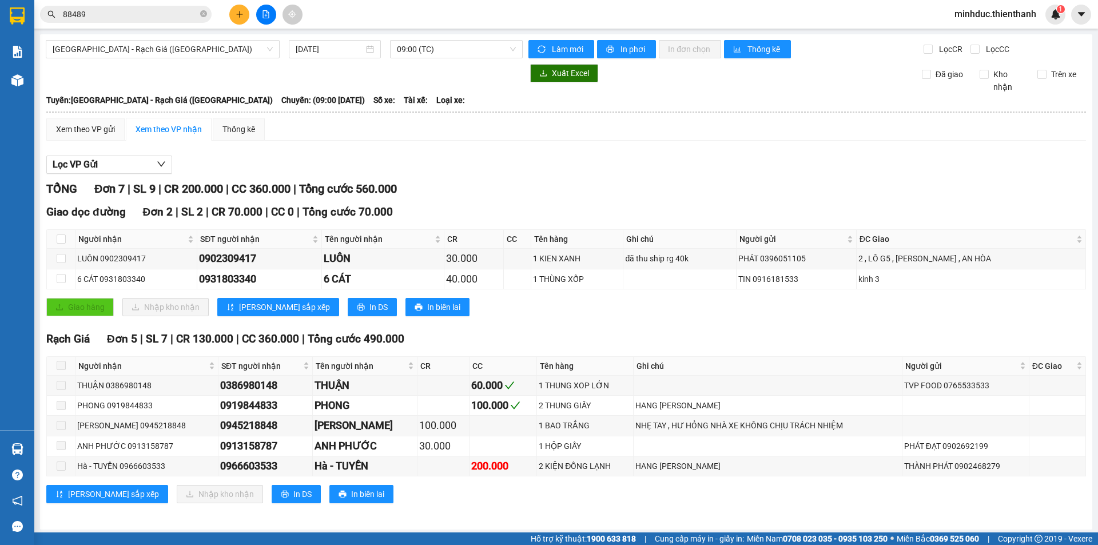
click at [89, 19] on input "88489" at bounding box center [130, 14] width 135 height 13
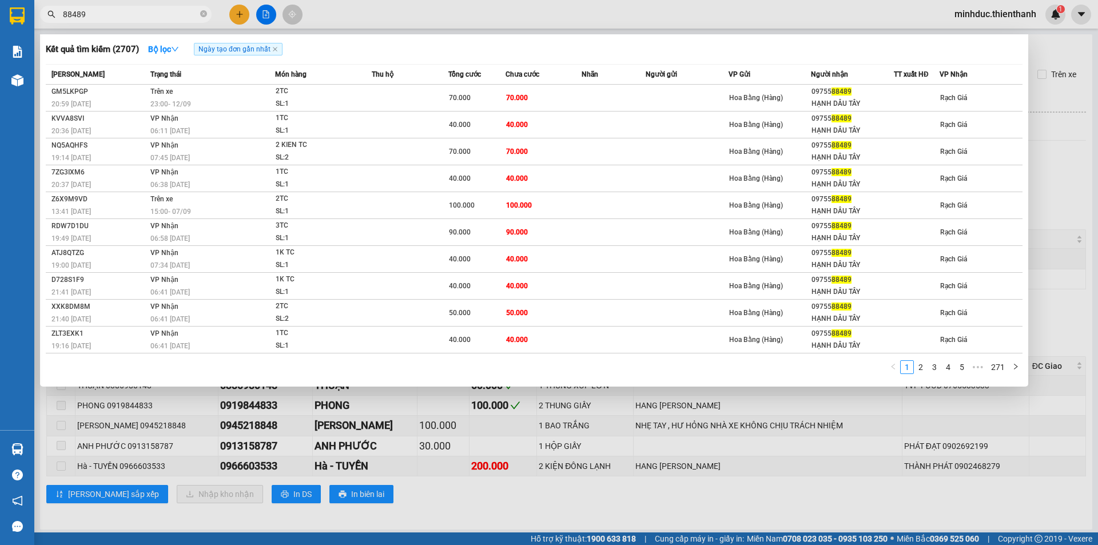
click at [89, 19] on input "88489" at bounding box center [130, 14] width 135 height 13
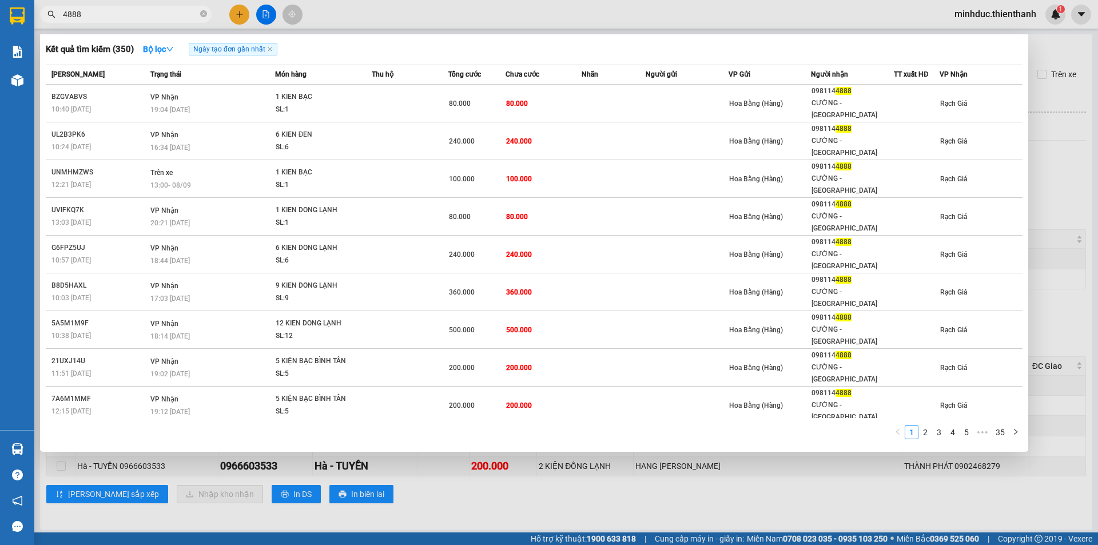
type input "4888"
click at [385, 27] on div at bounding box center [549, 272] width 1098 height 545
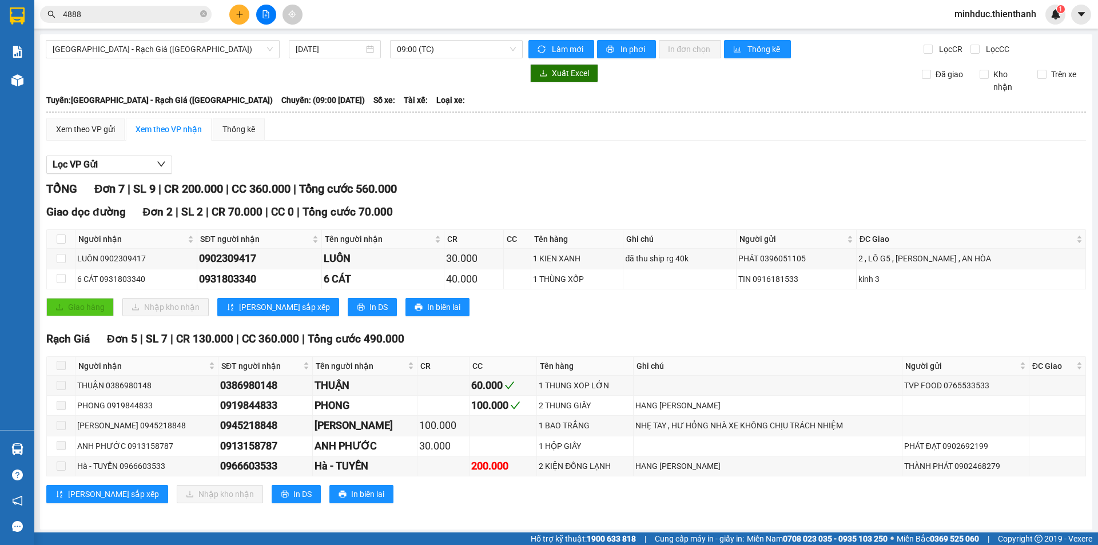
click at [508, 137] on div "Xem theo VP gửi Xem theo VP nhận Thống kê" at bounding box center [566, 129] width 1040 height 23
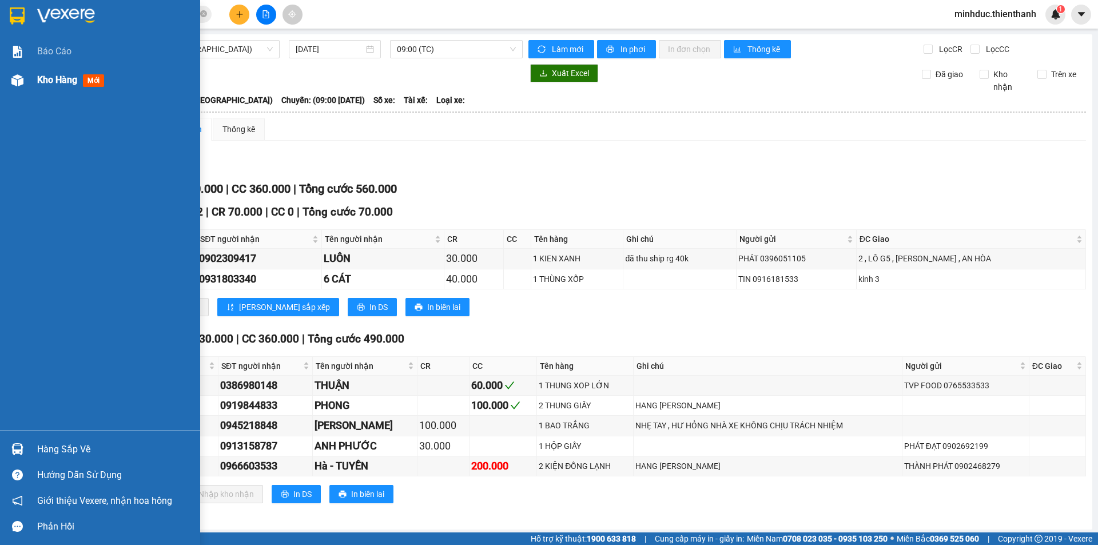
click at [11, 81] on img at bounding box center [17, 80] width 12 height 12
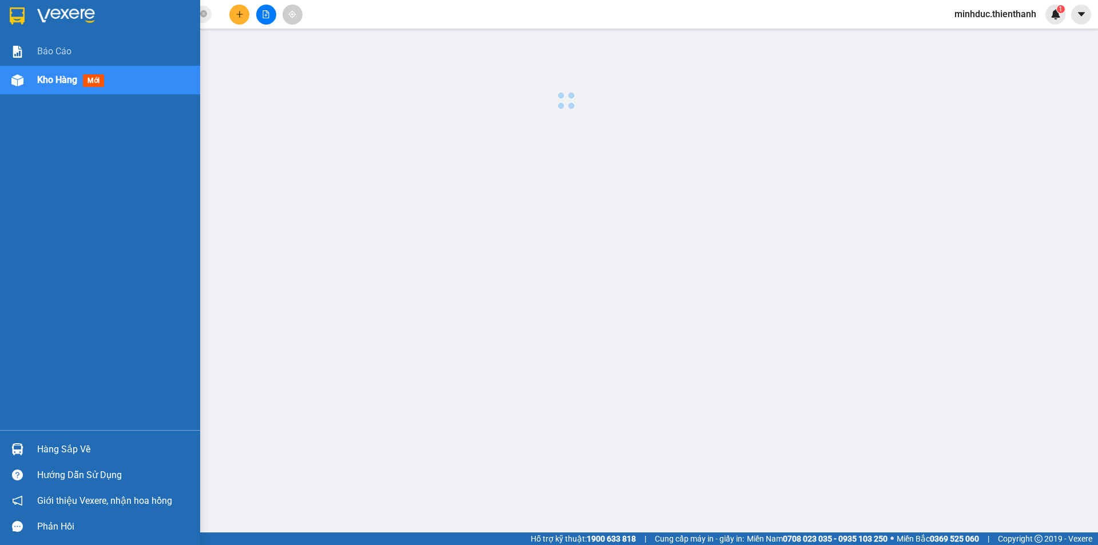
click at [11, 81] on img at bounding box center [17, 80] width 12 height 12
